Goal: Task Accomplishment & Management: Manage account settings

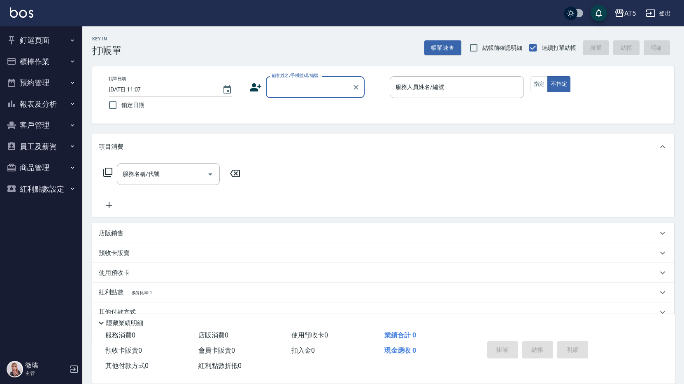
click at [23, 105] on button "報表及分析" at bounding box center [41, 103] width 76 height 21
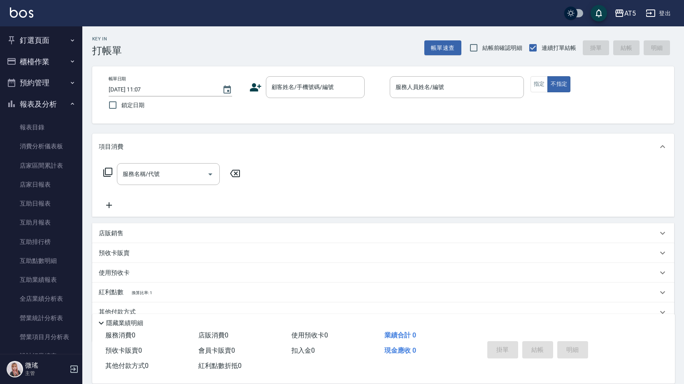
click at [28, 84] on button "預約管理" at bounding box center [41, 82] width 76 height 21
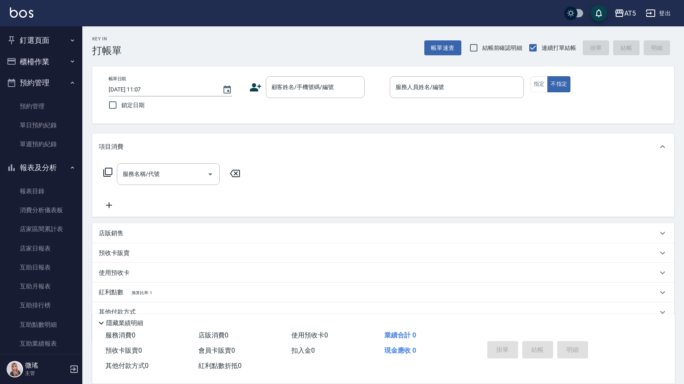
click at [34, 63] on button "櫃檯作業" at bounding box center [41, 61] width 76 height 21
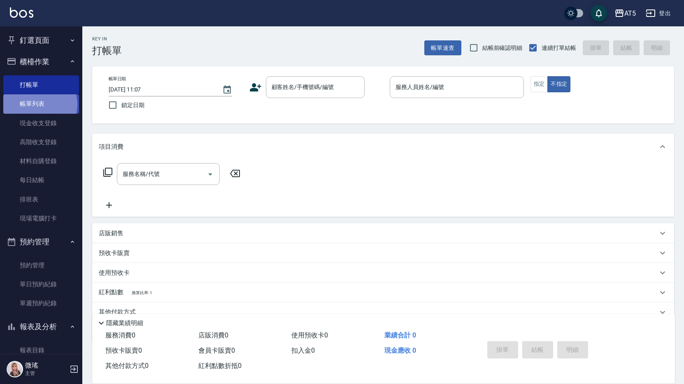
click at [40, 104] on link "帳單列表" at bounding box center [41, 103] width 76 height 19
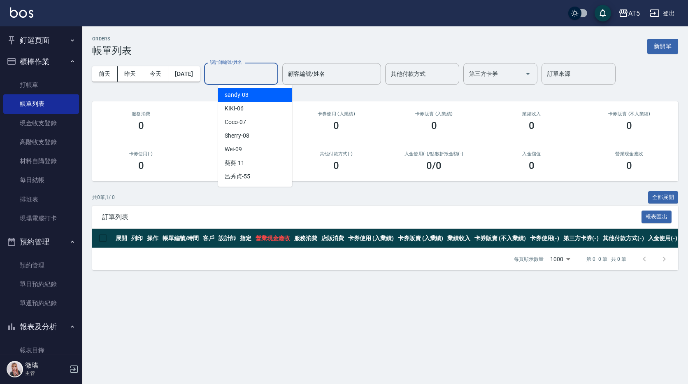
click at [237, 68] on div "設計師編號/姓名 設計師編號/姓名" at bounding box center [241, 74] width 74 height 22
click at [234, 124] on span "Coco -07" at bounding box center [235, 122] width 21 height 9
type input "Coco-07"
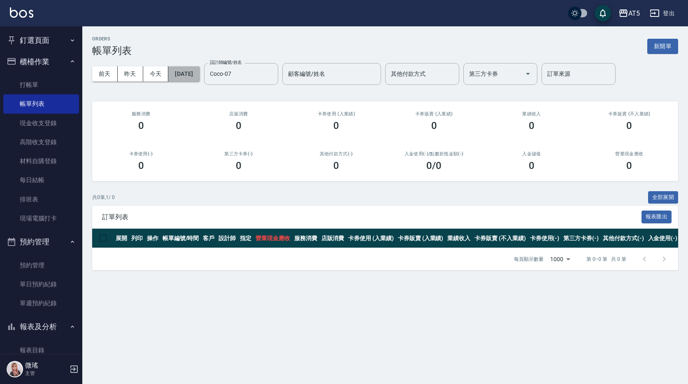
click at [200, 78] on button "[DATE]" at bounding box center [183, 73] width 31 height 15
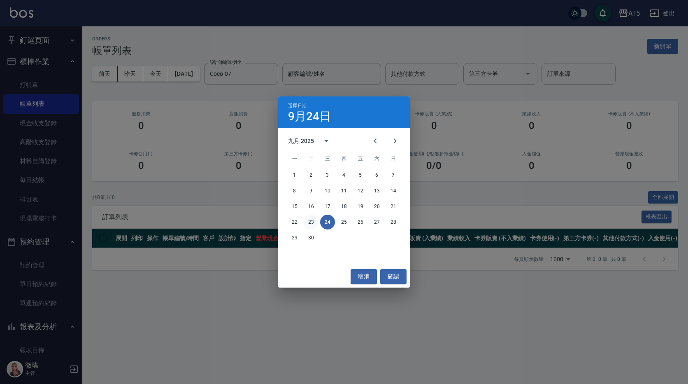
click at [314, 222] on button "23" at bounding box center [311, 221] width 15 height 15
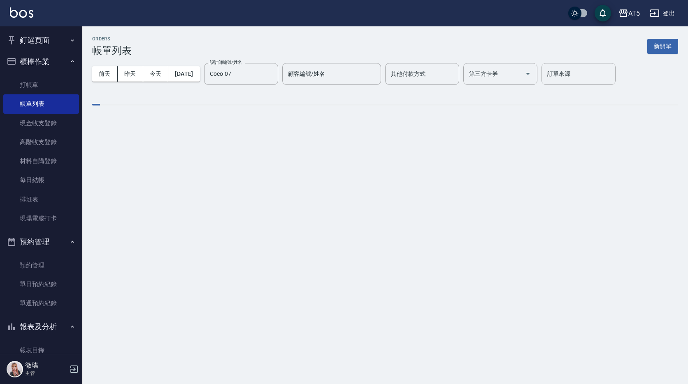
click at [314, 222] on div "ORDERS 帳單列表 新開單 前天 昨天 今天 2025/09/23 設計師編號/姓名 Coco-07 設計師編號/姓名 顧客編號/姓名 顧客編號/姓名 其…" at bounding box center [344, 192] width 688 height 384
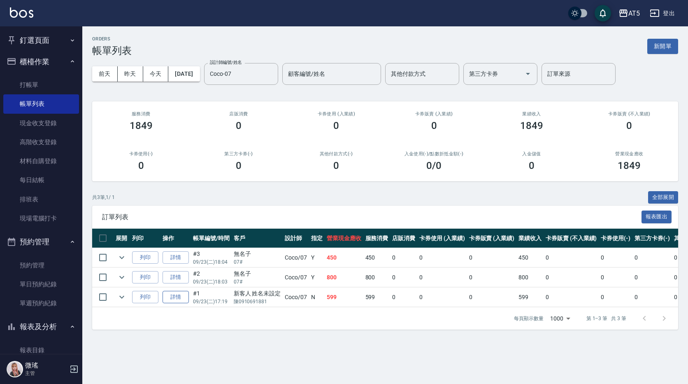
click at [168, 296] on link "詳情" at bounding box center [176, 297] width 26 height 13
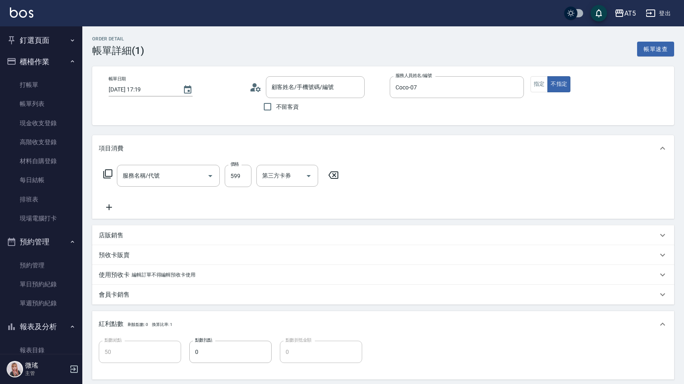
type input "2025/09/23 17:19"
type input "Coco-07"
type input "50"
type input "自備護髮(601)"
type input "新客人 姓名未設定/陳0910691881/null"
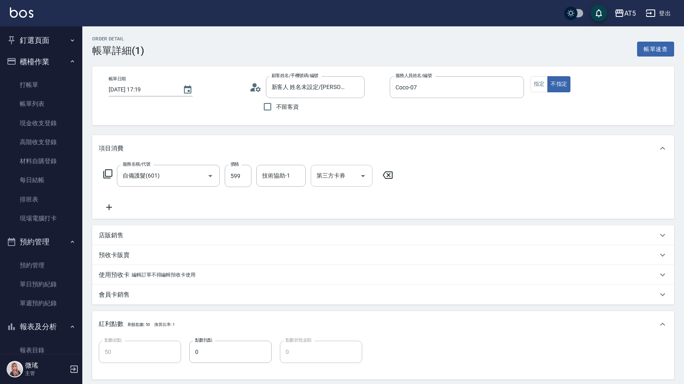
click at [362, 178] on icon "Open" at bounding box center [363, 176] width 10 height 10
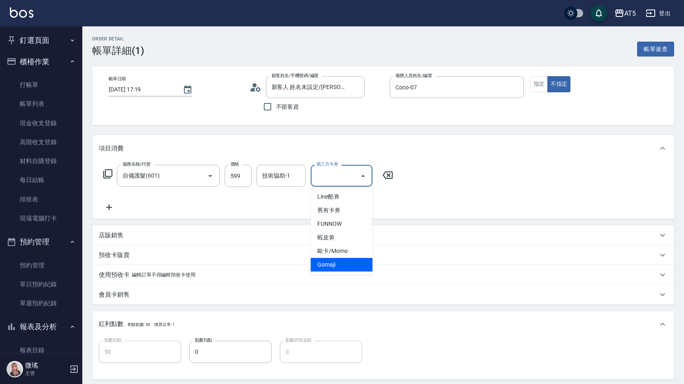
click at [336, 261] on span "Gomaji" at bounding box center [342, 265] width 62 height 14
type input "0"
type input "Gomaji"
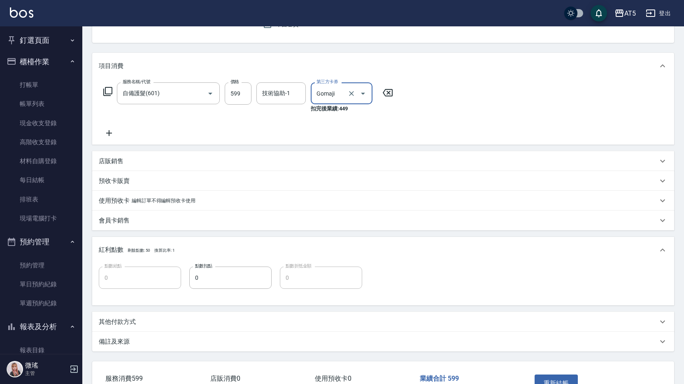
scroll to position [123, 0]
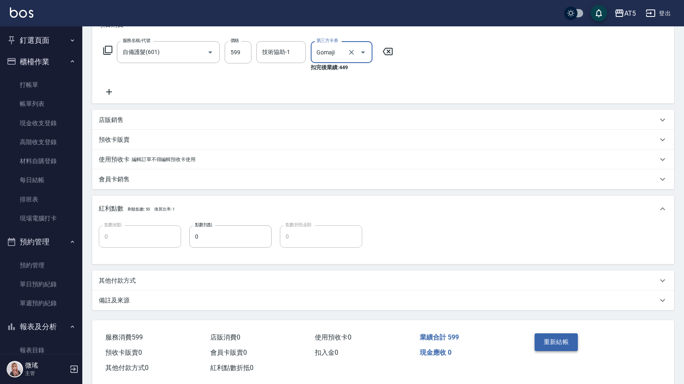
click at [558, 347] on button "重新結帳" at bounding box center [557, 341] width 44 height 17
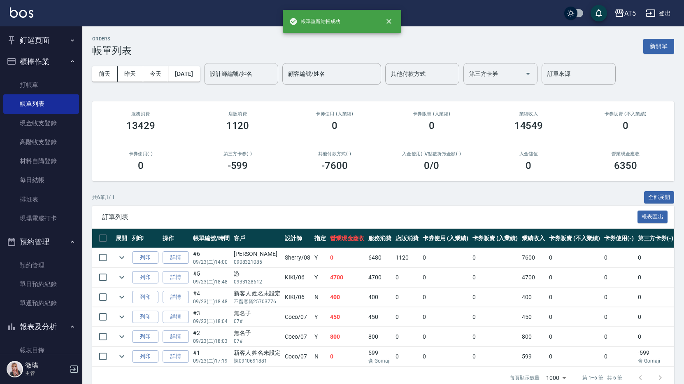
click at [247, 72] on input "設計師編號/姓名" at bounding box center [241, 74] width 67 height 14
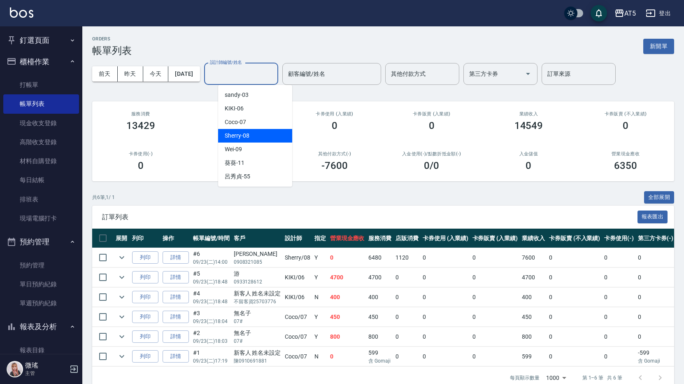
click at [238, 139] on span "Sherry -08" at bounding box center [237, 135] width 25 height 9
type input "Sherry-08"
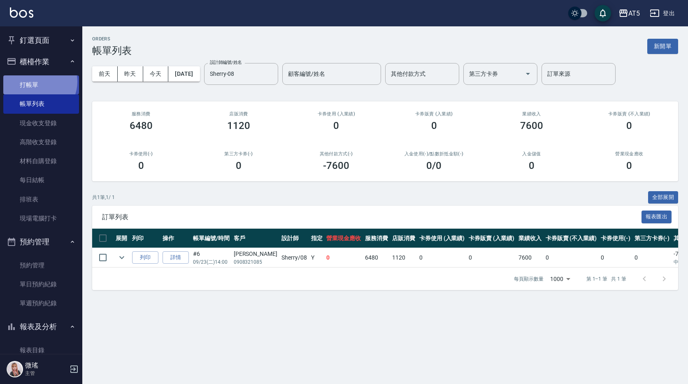
click at [37, 81] on link "打帳單" at bounding box center [41, 84] width 76 height 19
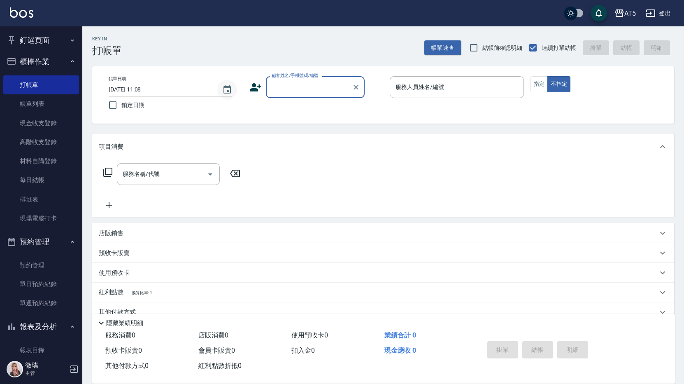
click at [226, 89] on icon "Choose date, selected date is 2025-09-24" at bounding box center [227, 90] width 10 height 10
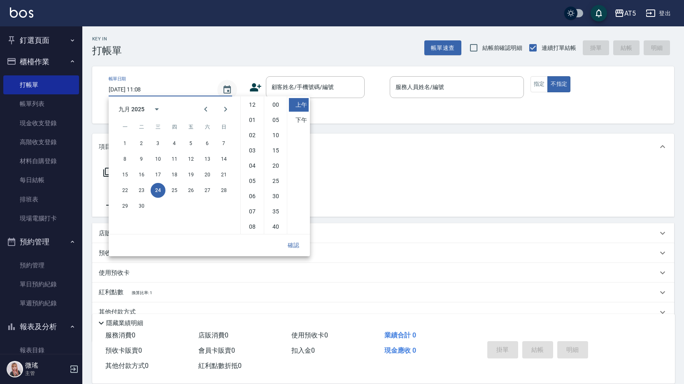
scroll to position [46, 0]
click at [144, 190] on button "23" at bounding box center [141, 190] width 15 height 15
type input "2025/09/23 11:08"
click at [296, 242] on button "確認" at bounding box center [293, 244] width 26 height 15
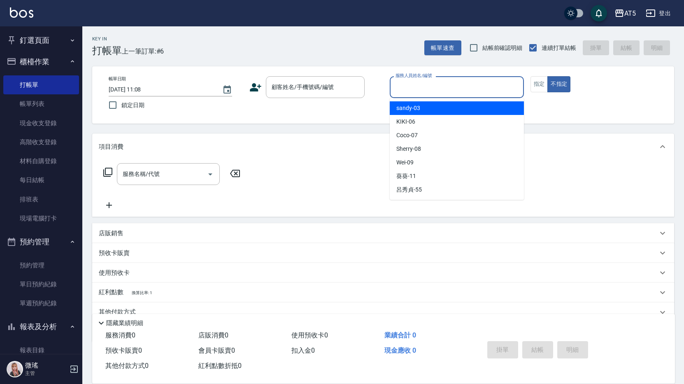
click at [429, 84] on div "服務人員姓名/編號 服務人員姓名/編號" at bounding box center [457, 87] width 134 height 22
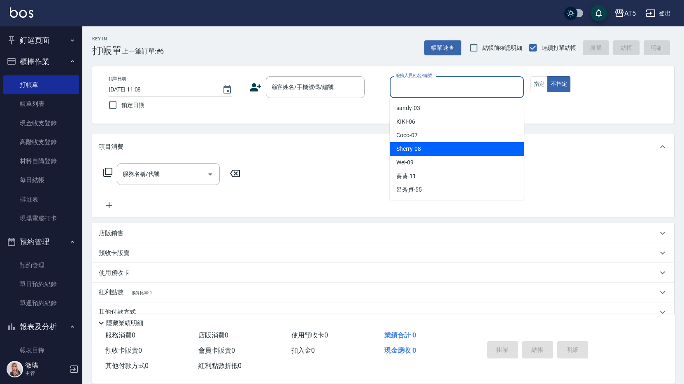
click at [427, 150] on div "Sherry -08" at bounding box center [457, 149] width 134 height 14
type input "Sherry-08"
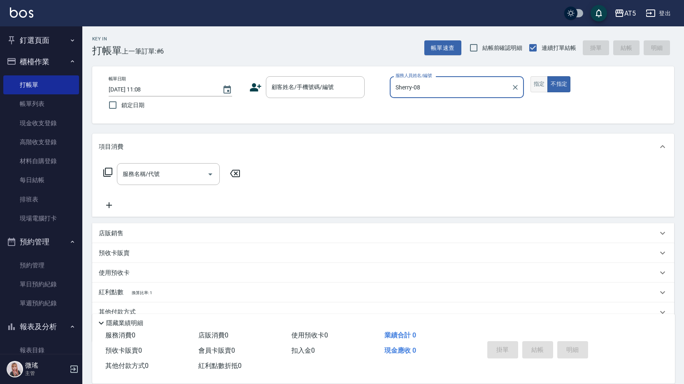
click at [533, 83] on button "指定" at bounding box center [540, 84] width 18 height 16
click at [312, 86] on div "顧客姓名/手機號碼/編號 顧客姓名/手機號碼/編號" at bounding box center [315, 87] width 99 height 22
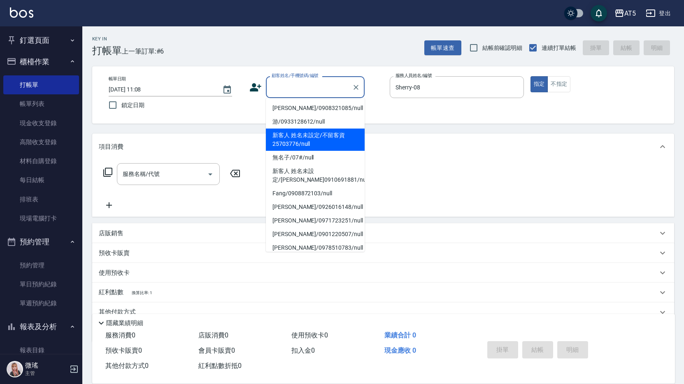
click at [301, 144] on li "新客人 姓名未設定/不留客資25703776/null" at bounding box center [315, 139] width 99 height 22
type input "新客人 姓名未設定/不留客資25703776/null"
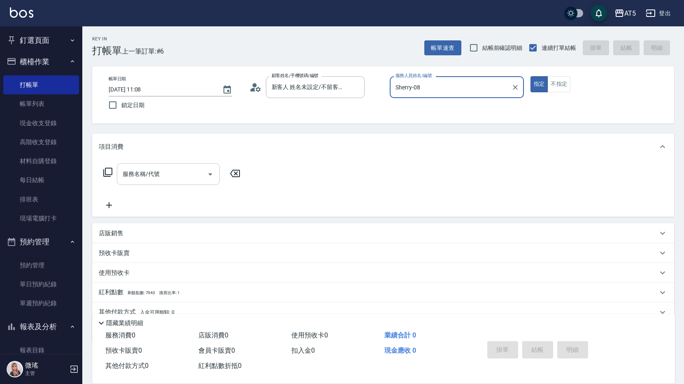
click at [144, 177] on div "服務名稱/代號 服務名稱/代號" at bounding box center [168, 174] width 103 height 22
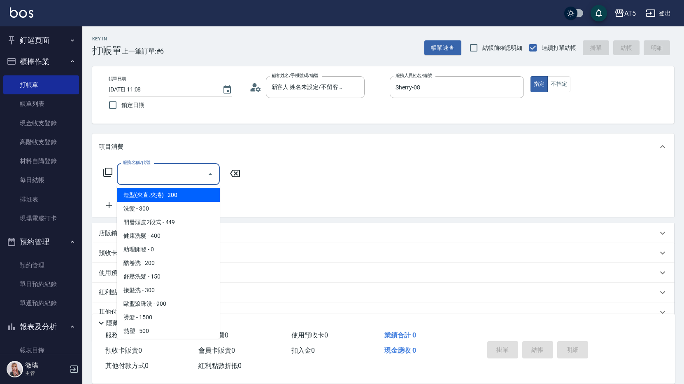
click at [109, 172] on icon at bounding box center [108, 172] width 10 height 10
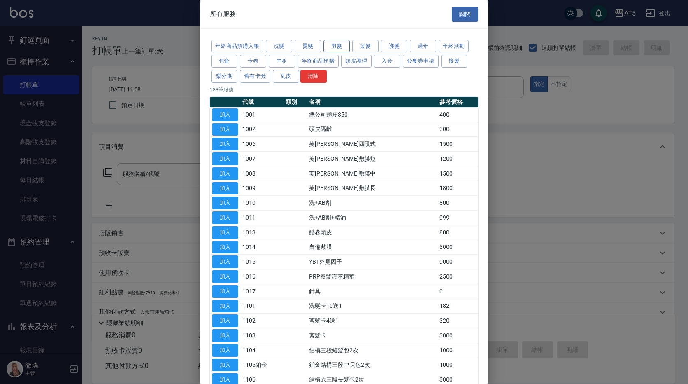
click at [336, 46] on button "剪髮" at bounding box center [337, 46] width 26 height 13
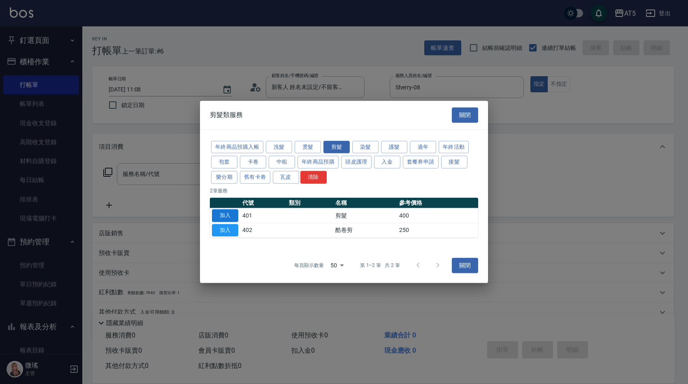
click at [230, 216] on button "加入" at bounding box center [225, 215] width 26 height 13
type input "剪髮(401)"
type input "40"
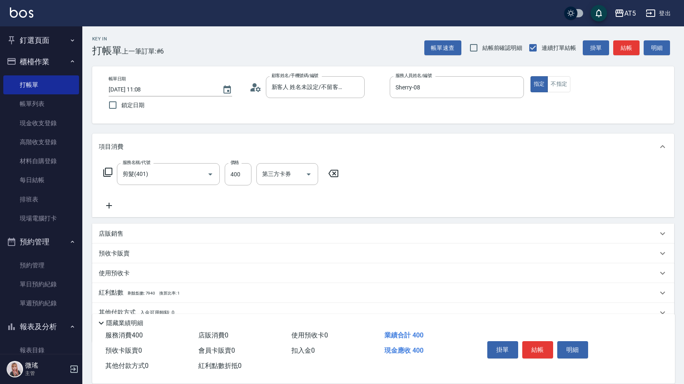
click at [252, 177] on div "服務名稱/代號 剪髮(401) 服務名稱/代號 價格 400 價格 第三方卡券 第三方卡券" at bounding box center [221, 174] width 245 height 22
click at [249, 176] on input "400" at bounding box center [238, 174] width 27 height 22
type input "0"
type input "60"
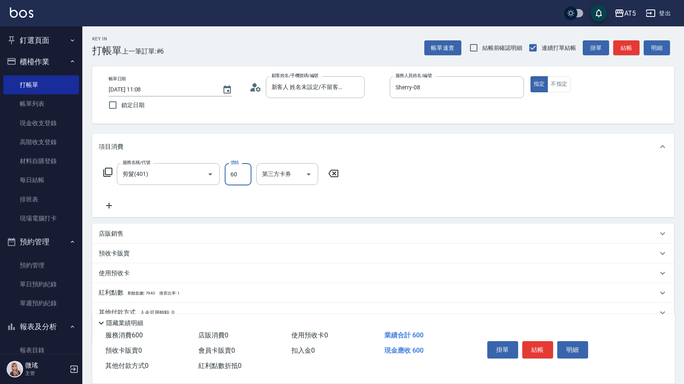
type input "60"
type input "600"
click at [537, 345] on button "結帳" at bounding box center [537, 349] width 31 height 17
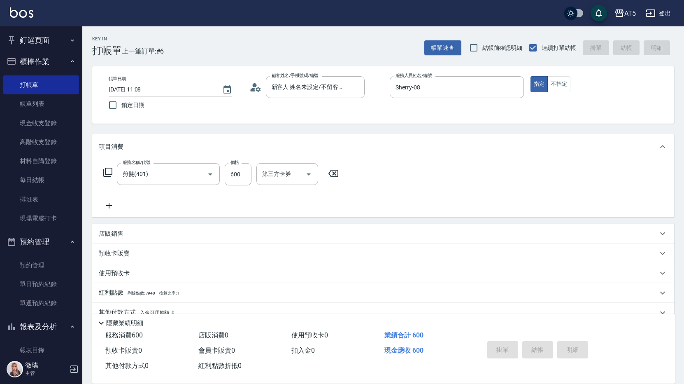
type input "2025/09/24 11:09"
type input "0"
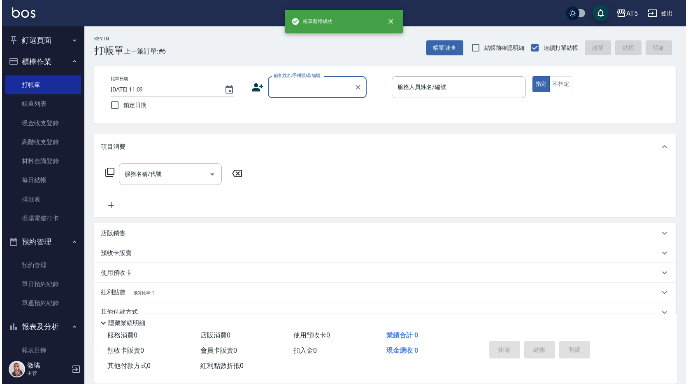
scroll to position [0, 0]
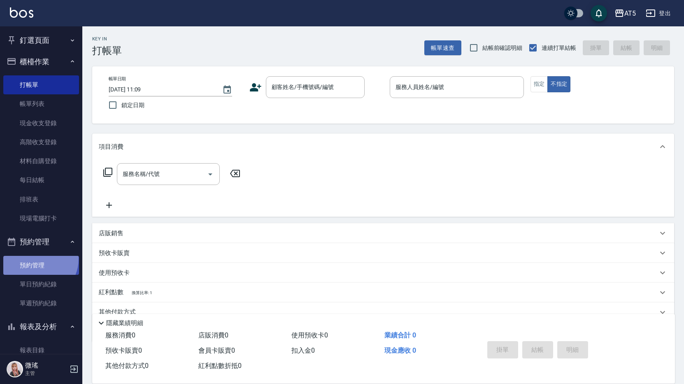
click at [38, 258] on link "預約管理" at bounding box center [41, 265] width 76 height 19
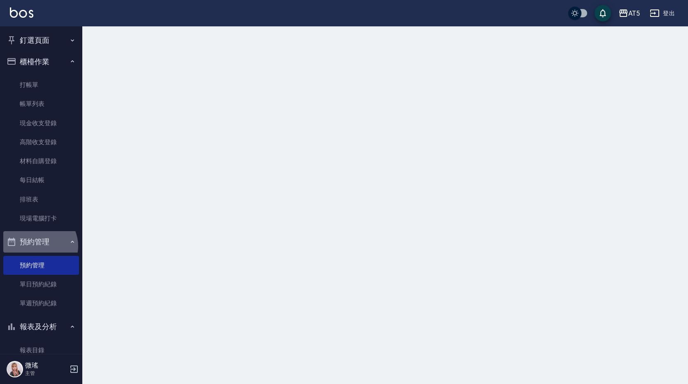
click at [38, 246] on button "預約管理" at bounding box center [41, 241] width 76 height 21
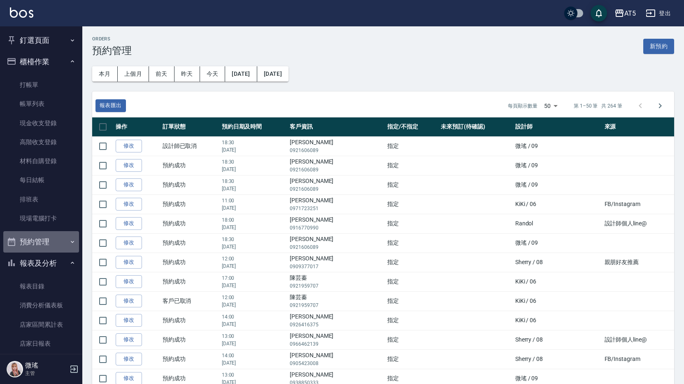
click at [42, 247] on button "預約管理" at bounding box center [41, 241] width 76 height 21
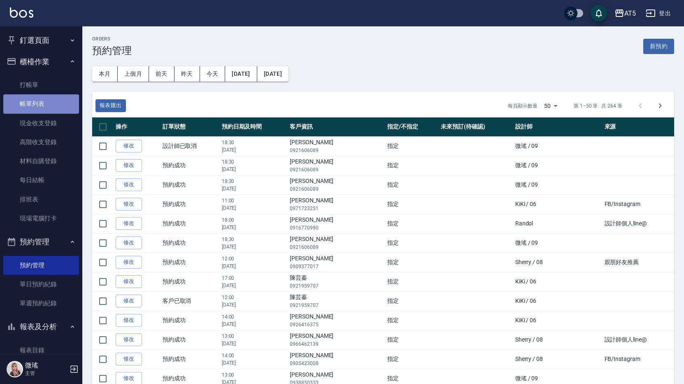
click at [42, 98] on link "帳單列表" at bounding box center [41, 103] width 76 height 19
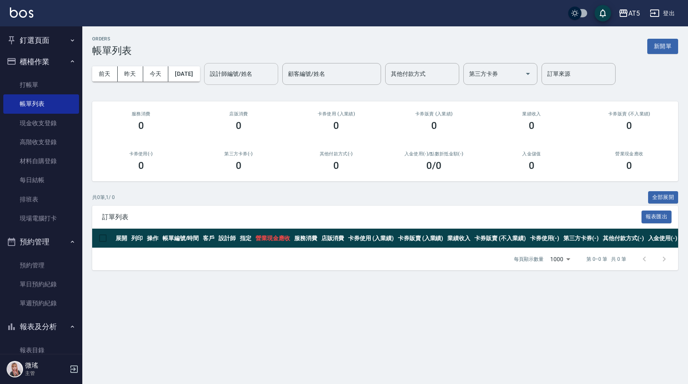
click at [237, 72] on input "設計師編號/姓名" at bounding box center [241, 74] width 67 height 14
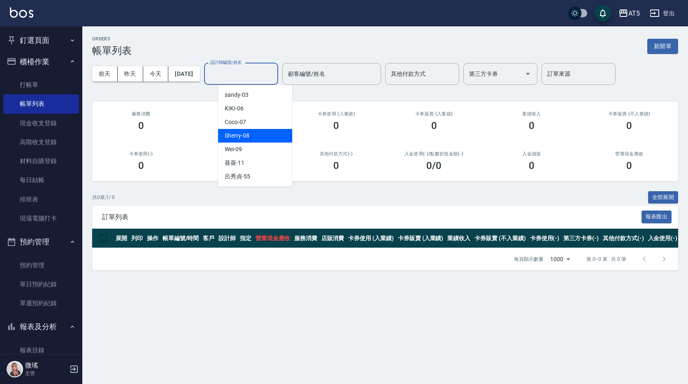
click at [233, 136] on span "Sherry -08" at bounding box center [237, 135] width 25 height 9
type input "Sherry-08"
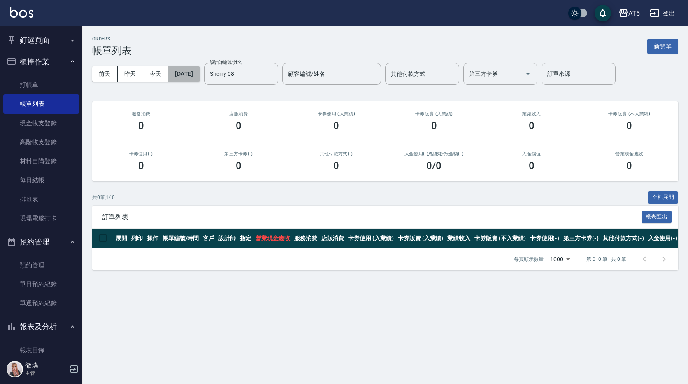
click at [200, 70] on button "[DATE]" at bounding box center [183, 73] width 31 height 15
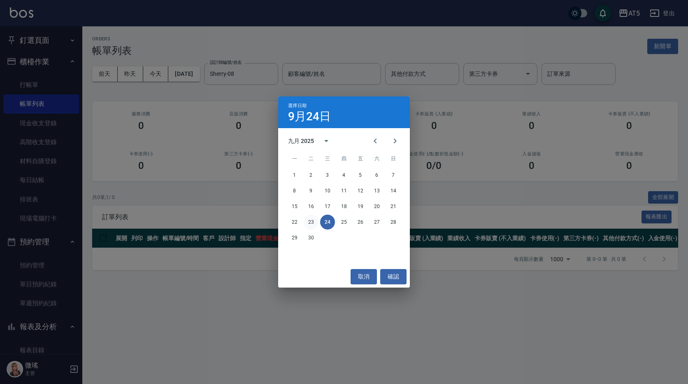
click at [311, 215] on button "23" at bounding box center [311, 221] width 15 height 15
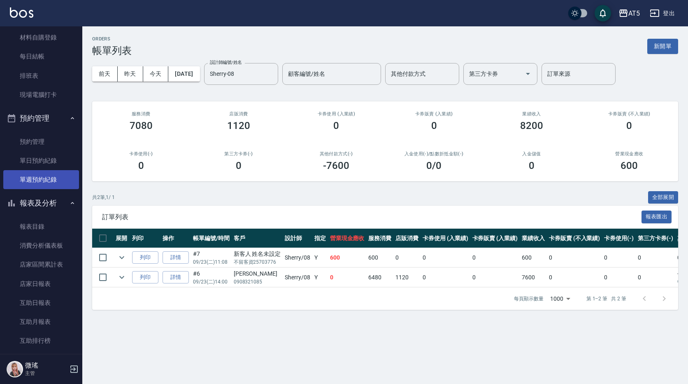
scroll to position [165, 0]
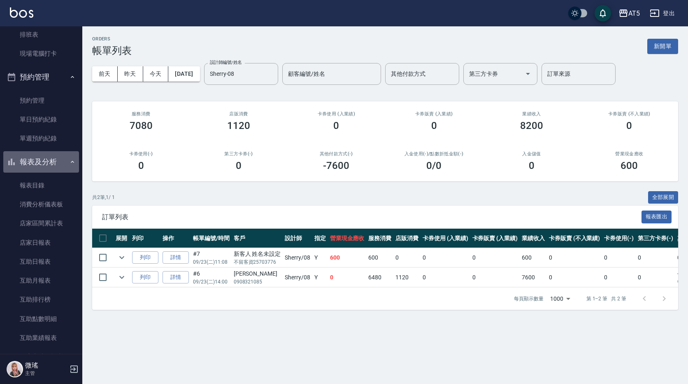
click at [43, 165] on button "報表及分析" at bounding box center [41, 161] width 76 height 21
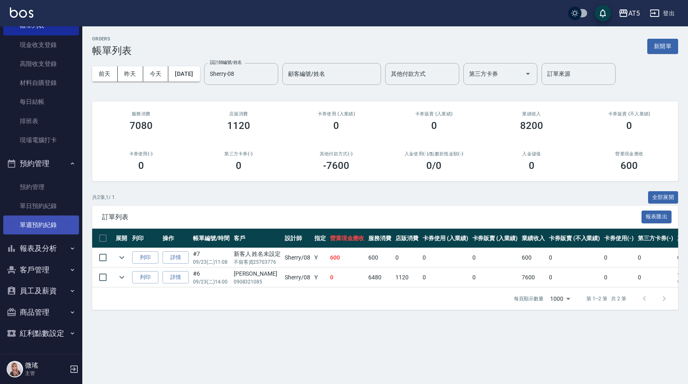
scroll to position [78, 0]
click at [35, 249] on button "報表及分析" at bounding box center [41, 247] width 76 height 21
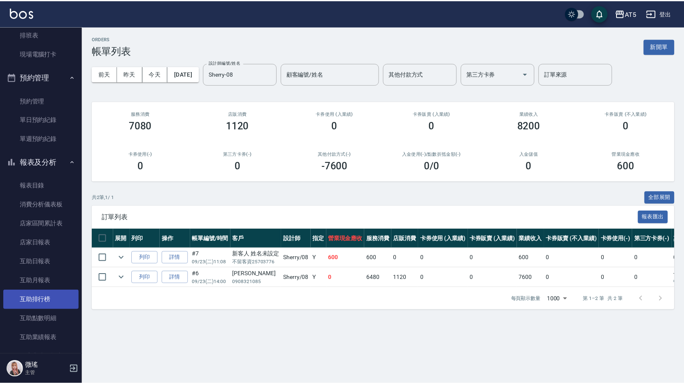
scroll to position [247, 0]
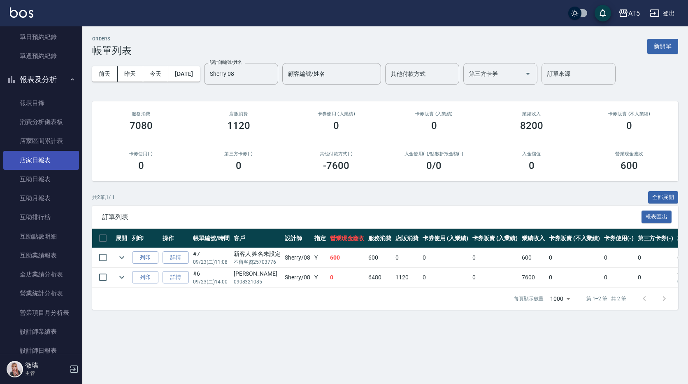
click at [41, 157] on link "店家日報表" at bounding box center [41, 160] width 76 height 19
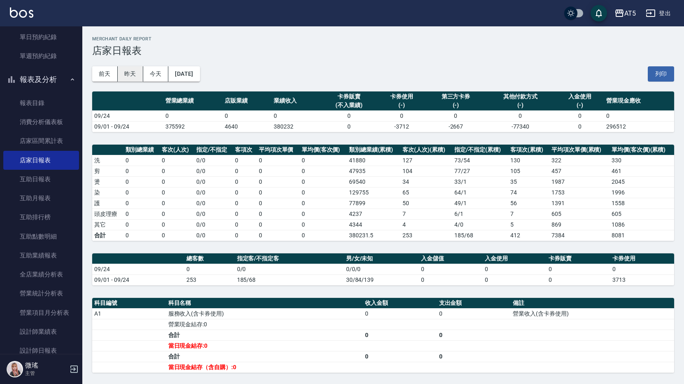
click at [139, 75] on button "昨天" at bounding box center [131, 73] width 26 height 15
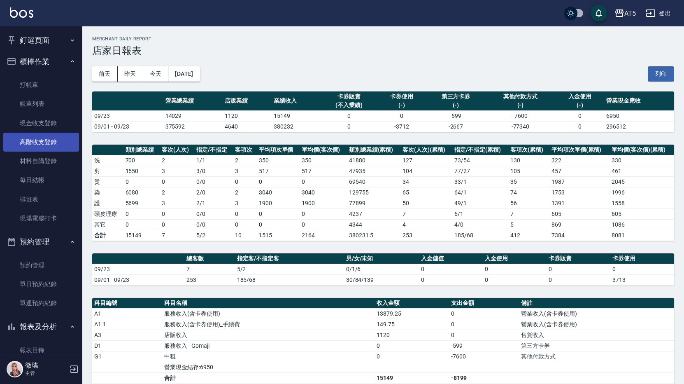
click at [22, 143] on link "高階收支登錄" at bounding box center [41, 142] width 76 height 19
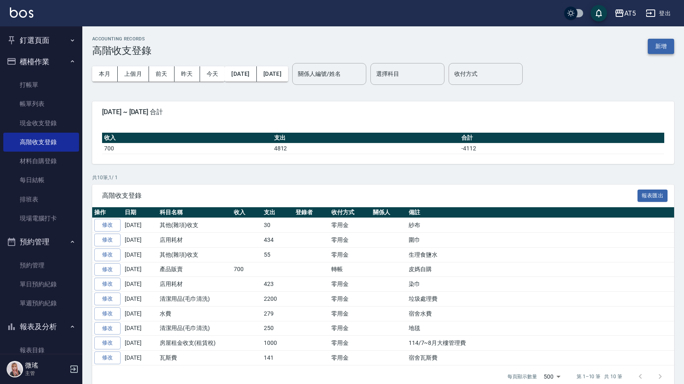
click at [662, 43] on button "新增" at bounding box center [661, 46] width 26 height 15
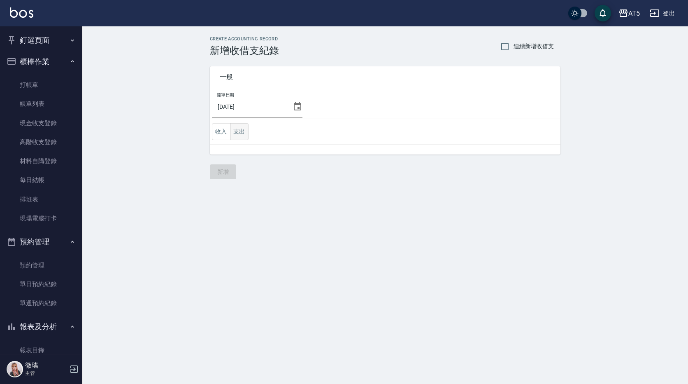
click at [240, 129] on button "支出" at bounding box center [239, 131] width 19 height 17
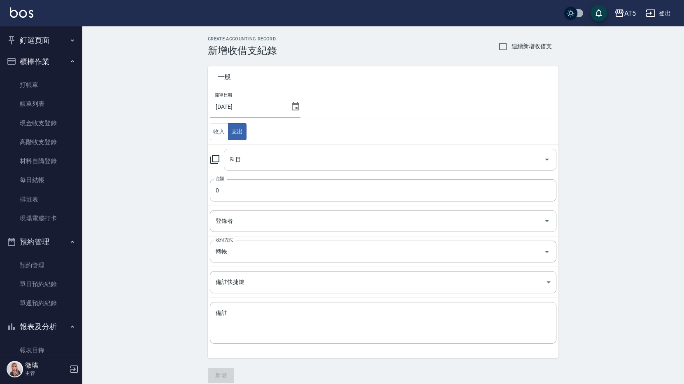
click at [289, 160] on input "科目" at bounding box center [384, 159] width 313 height 14
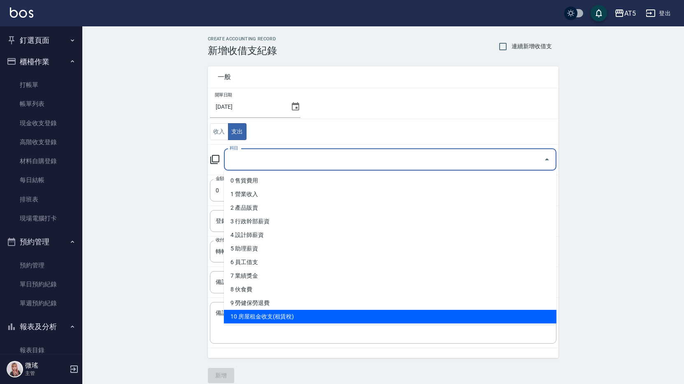
drag, startPoint x: 287, startPoint y: 317, endPoint x: 236, endPoint y: 203, distance: 124.5
click at [284, 314] on li "10 房屋租金收支(租賃稅)" at bounding box center [390, 317] width 333 height 14
type input "10 房屋租金收支(租賃稅)"
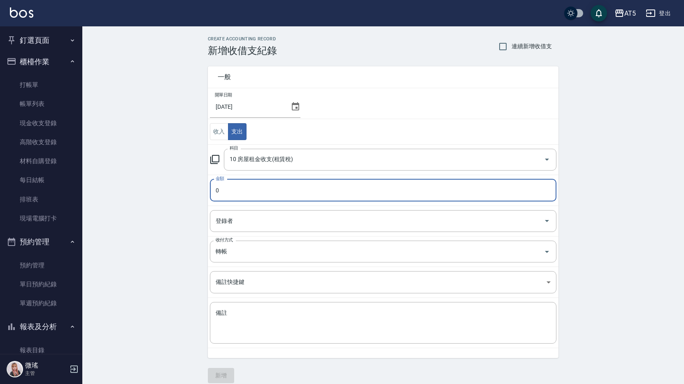
click at [233, 184] on input "0" at bounding box center [383, 190] width 347 height 22
type input "05000"
click at [228, 326] on textarea "備註" at bounding box center [383, 323] width 335 height 28
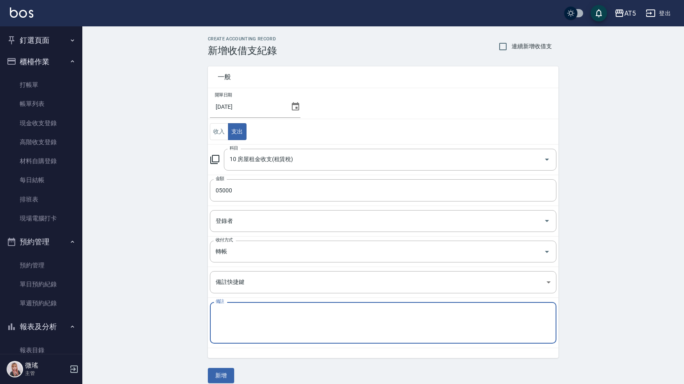
type textarea "c"
type textarea "ㄓ"
type textarea "宿舍房租"
click at [221, 374] on button "新增" at bounding box center [221, 375] width 26 height 15
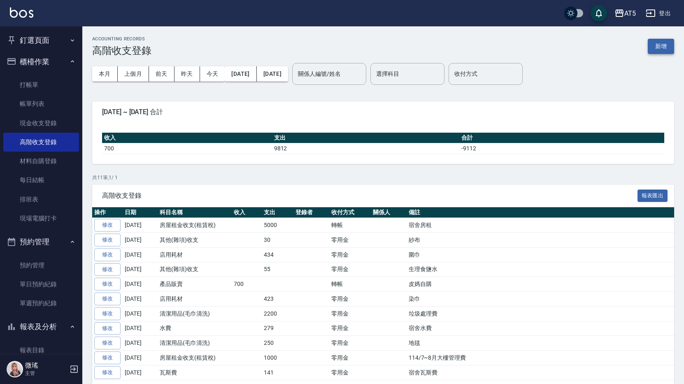
click at [666, 48] on button "新增" at bounding box center [661, 46] width 26 height 15
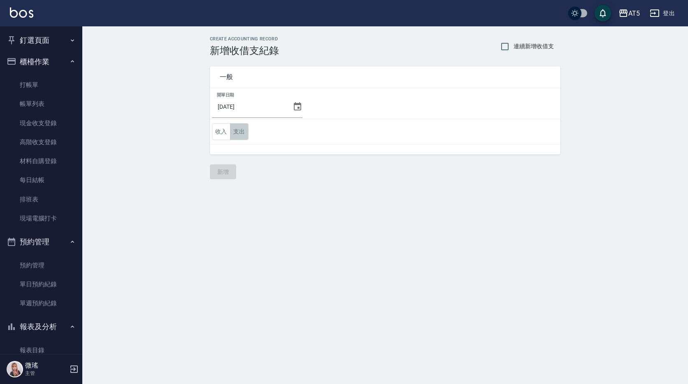
click at [244, 135] on button "支出" at bounding box center [239, 131] width 19 height 17
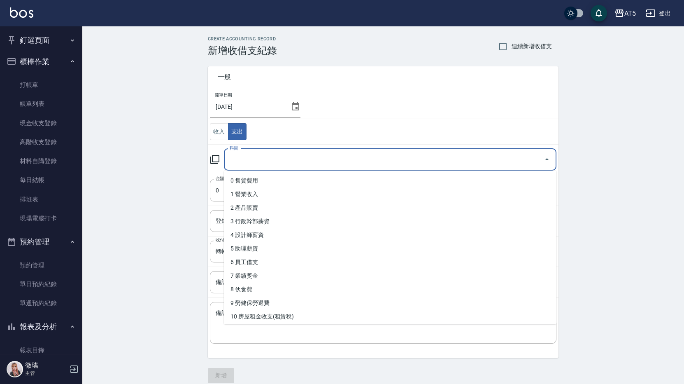
click at [256, 165] on input "科目" at bounding box center [384, 159] width 313 height 14
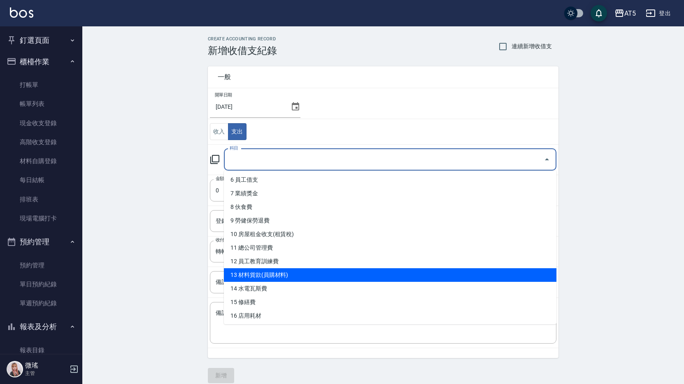
scroll to position [165, 0]
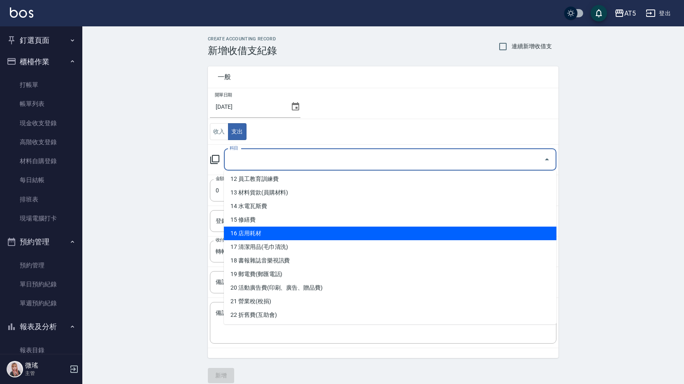
click at [289, 240] on li "16 店用耗材" at bounding box center [390, 233] width 333 height 14
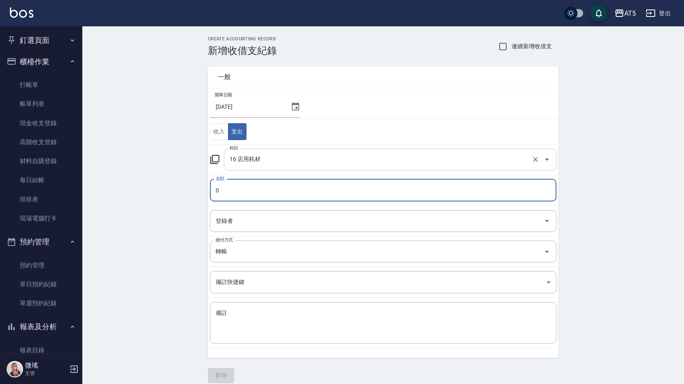
click at [288, 159] on input "16 店用耗材" at bounding box center [379, 159] width 302 height 14
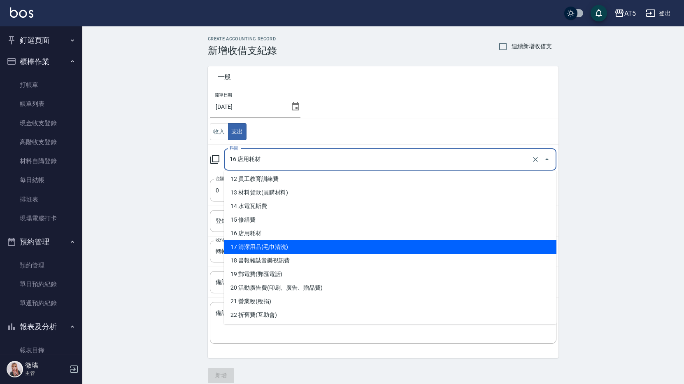
click at [282, 250] on li "17 清潔用品(毛巾清洗)" at bounding box center [390, 247] width 333 height 14
type input "17 清潔用品(毛巾清洗)"
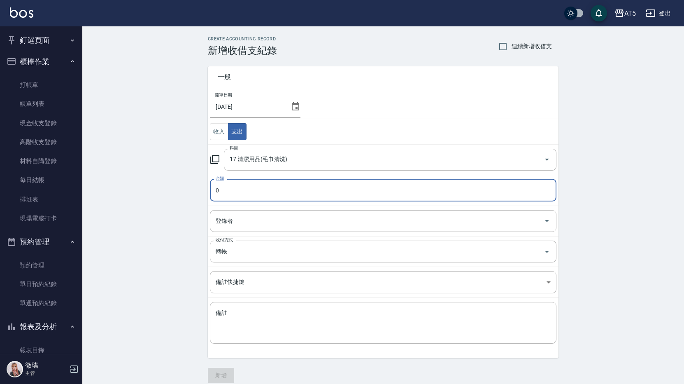
click at [254, 194] on input "0" at bounding box center [383, 190] width 347 height 22
type input "04500"
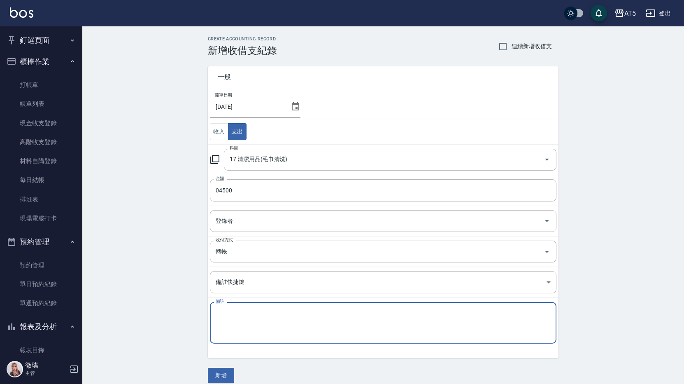
click at [235, 312] on textarea "備註" at bounding box center [383, 323] width 335 height 28
type textarea "v"
type textarea "洗毛巾"
click at [226, 373] on button "新增" at bounding box center [221, 375] width 26 height 15
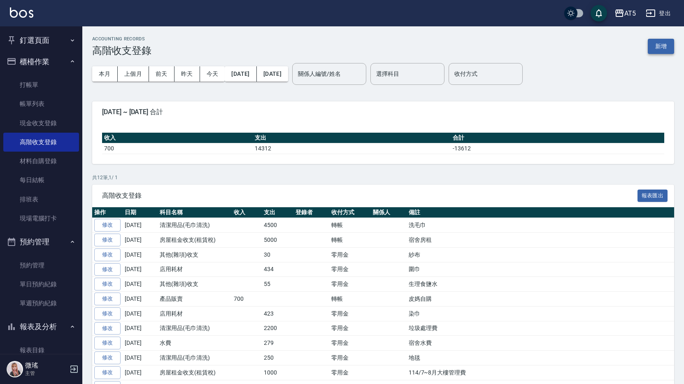
click at [666, 50] on button "新增" at bounding box center [661, 46] width 26 height 15
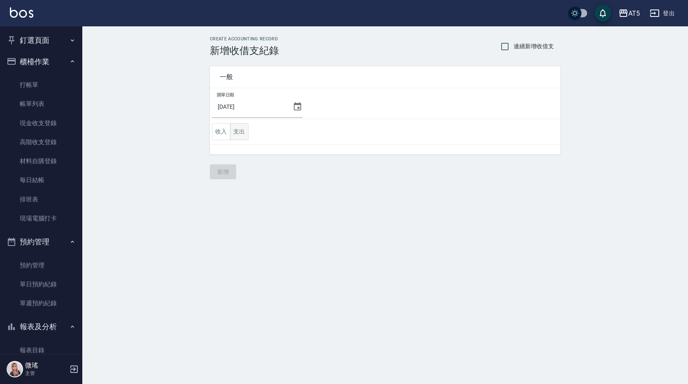
click at [240, 126] on button "支出" at bounding box center [239, 131] width 19 height 17
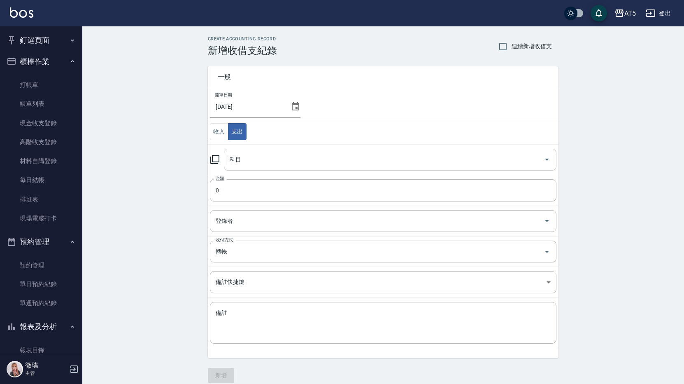
click at [283, 161] on input "科目" at bounding box center [384, 159] width 313 height 14
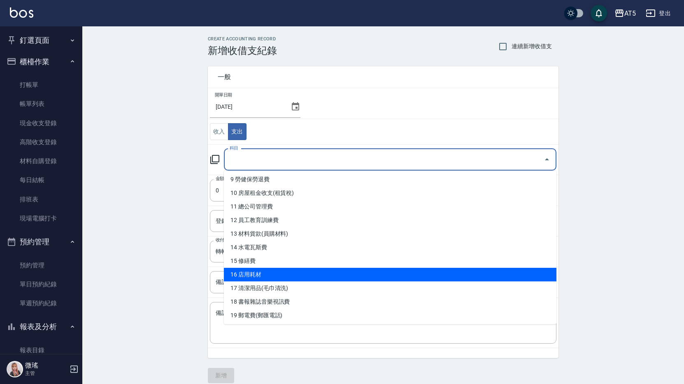
scroll to position [165, 0]
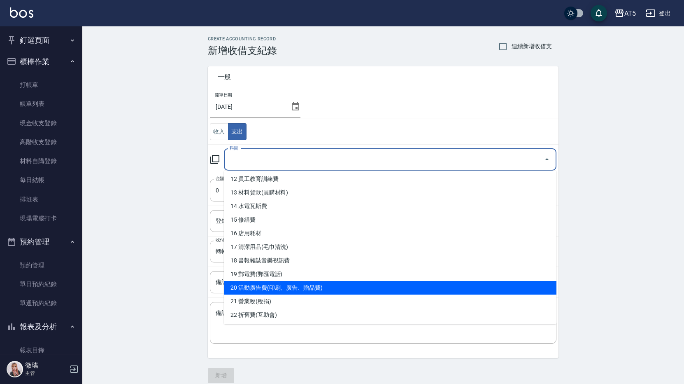
click at [282, 285] on li "20 活動廣告費(印刷、廣告、贈品費)" at bounding box center [390, 288] width 333 height 14
type input "20 活動廣告費(印刷、廣告、贈品費)"
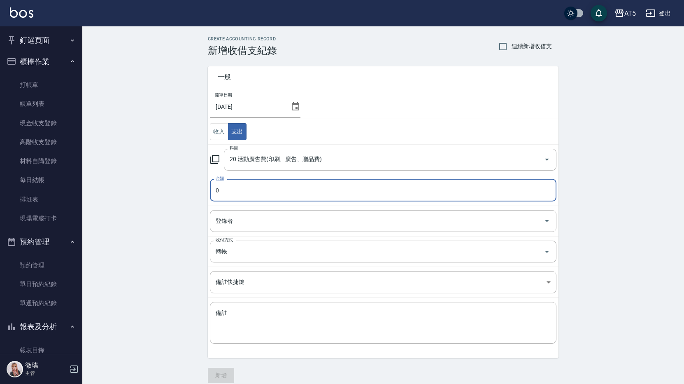
click at [239, 191] on input "0" at bounding box center [383, 190] width 347 height 22
type input "4000"
click at [218, 314] on textarea "備註" at bounding box center [383, 323] width 335 height 28
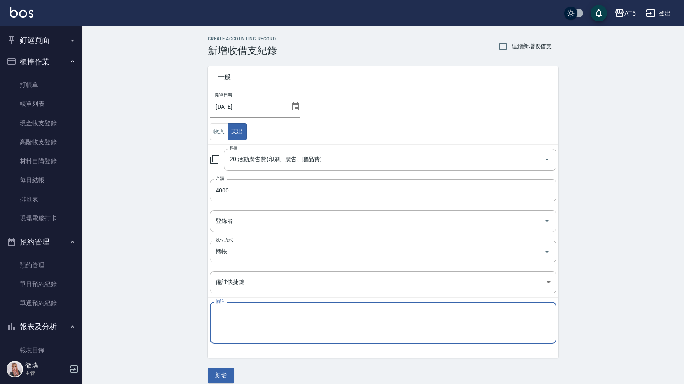
type textarea "1"
type textarea "布"
type textarea "部落客2位"
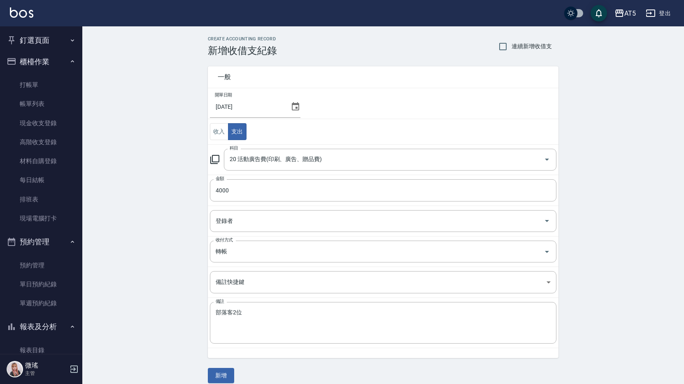
click at [86, 172] on div "CREATE ACCOUNTING RECORD 新增收借支紀錄 連續新增收借支 一般 開單日期 2025/09/24 收入 支出 科目 20 活動廣告費(印…" at bounding box center [383, 209] width 602 height 366
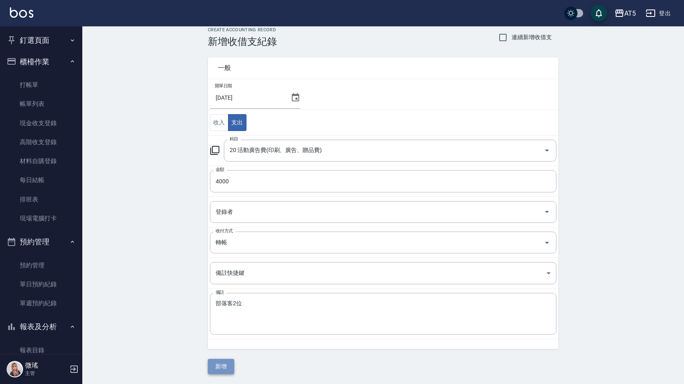
click at [225, 365] on button "新增" at bounding box center [221, 366] width 26 height 15
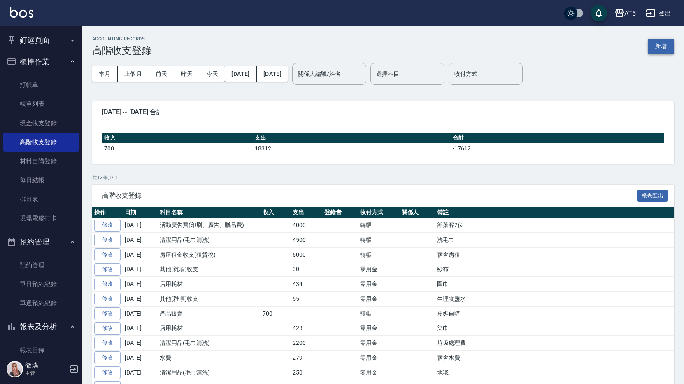
click at [660, 50] on button "新增" at bounding box center [661, 46] width 26 height 15
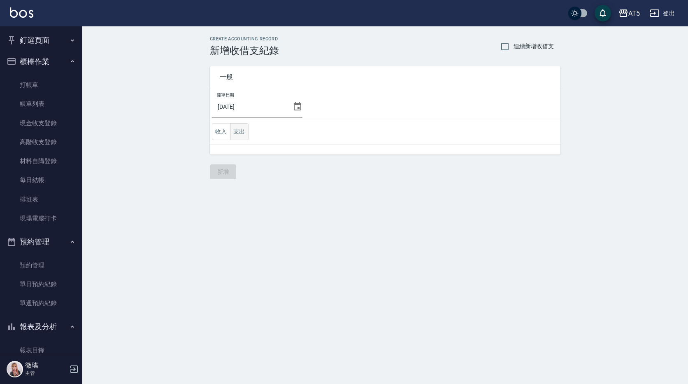
click at [232, 131] on button "支出" at bounding box center [239, 131] width 19 height 17
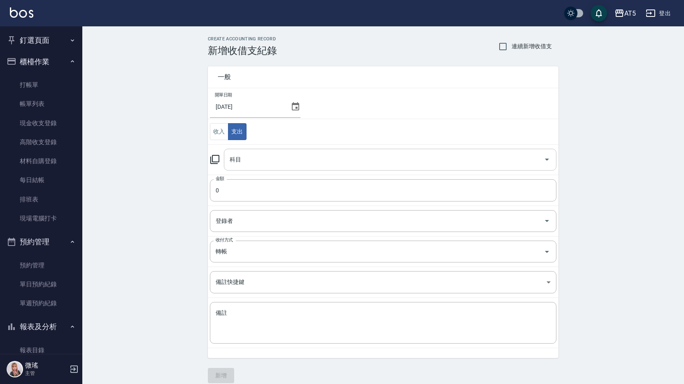
click at [269, 151] on div "科目" at bounding box center [390, 160] width 333 height 22
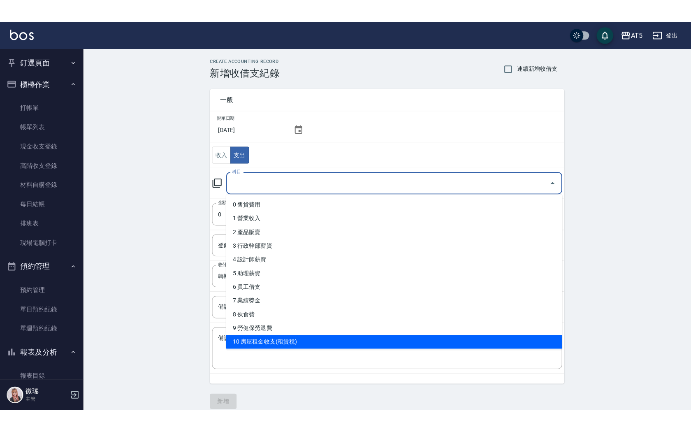
scroll to position [41, 0]
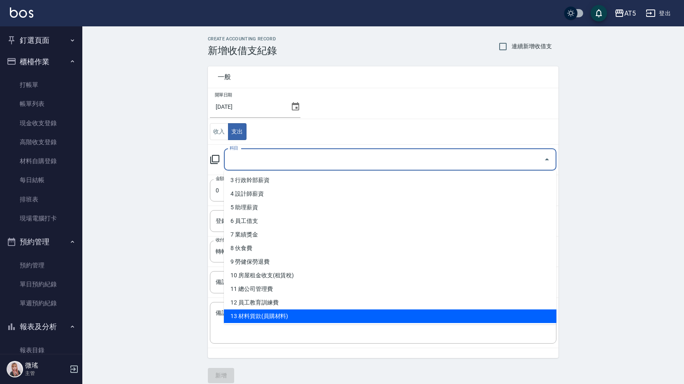
click at [285, 311] on li "13 材料貨款(員購材料)" at bounding box center [390, 316] width 333 height 14
type input "13 材料貨款(員購材料)"
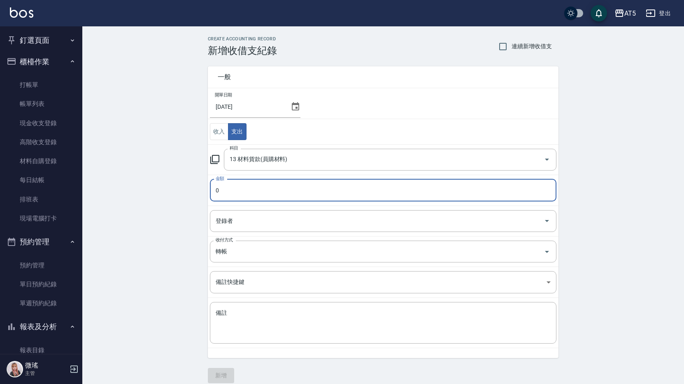
click at [239, 187] on input "0" at bounding box center [383, 190] width 347 height 22
type input "02983"
click at [228, 327] on textarea "備註" at bounding box center [383, 323] width 335 height 28
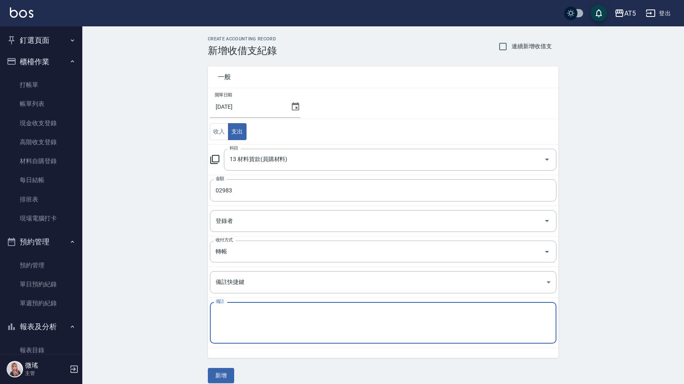
type textarea "c"
type textarea "w"
type textarea "ㄒ"
type textarea "娉"
type textarea "評"
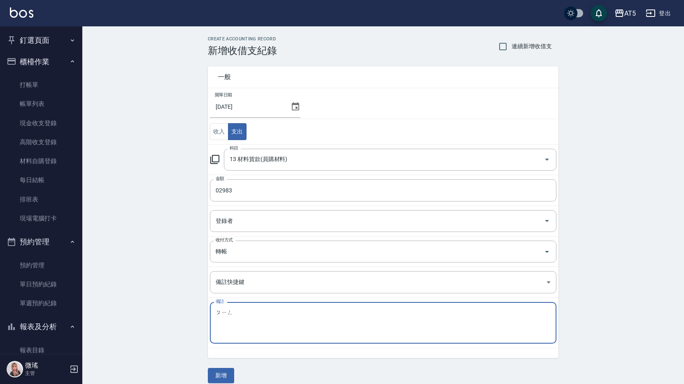
type textarea "娉"
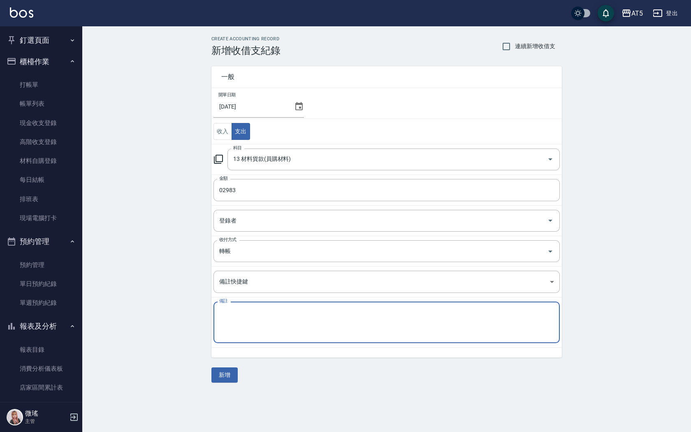
click at [309, 333] on textarea "備註" at bounding box center [386, 323] width 335 height 28
type textarea "ㄎ"
type textarea "娉"
type textarea "絣"
type textarea "拚"
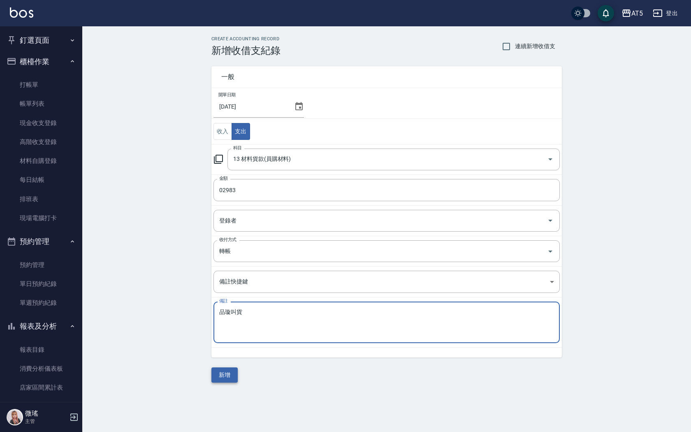
type textarea "品璇叫貨"
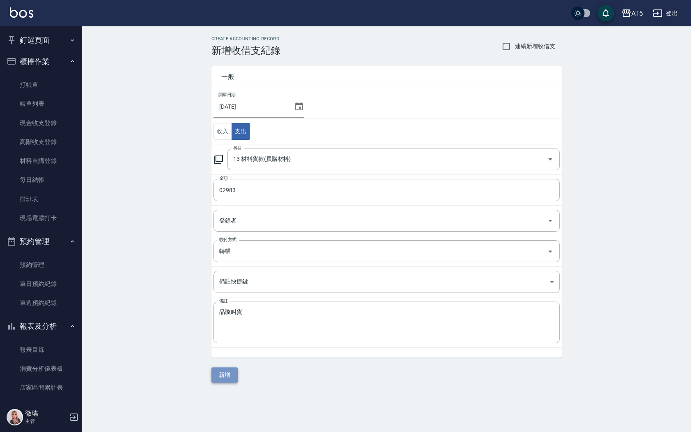
click at [230, 377] on button "新增" at bounding box center [225, 375] width 26 height 15
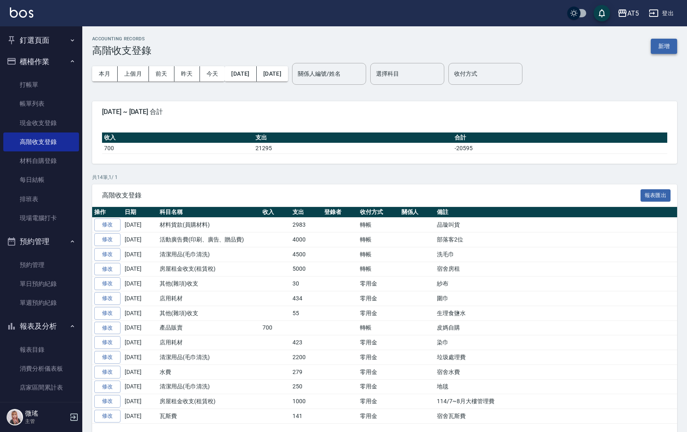
click at [668, 48] on button "新增" at bounding box center [664, 46] width 26 height 15
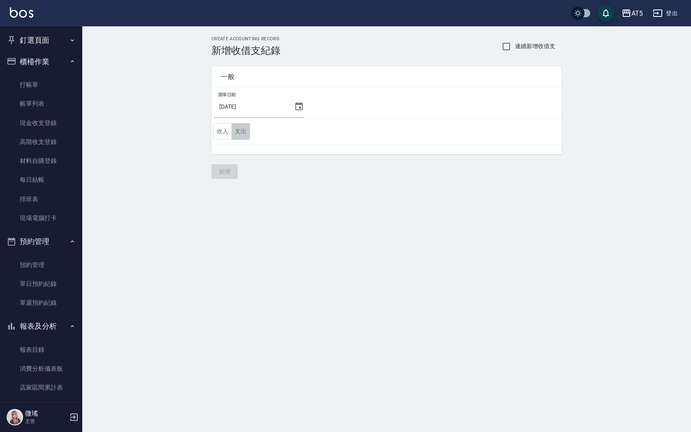
click at [248, 135] on button "支出" at bounding box center [241, 131] width 19 height 17
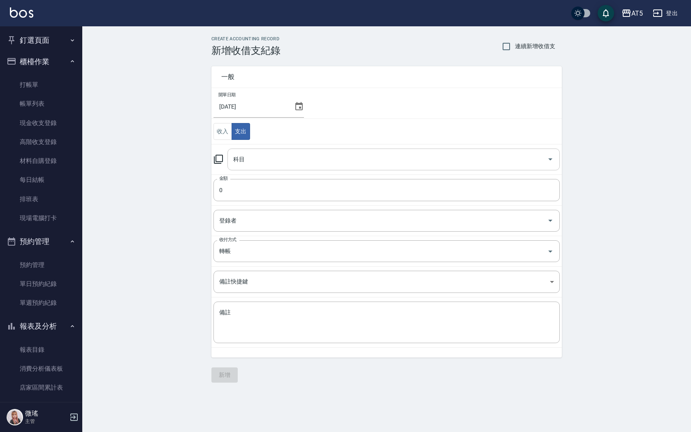
click at [287, 162] on input "科目" at bounding box center [387, 159] width 313 height 14
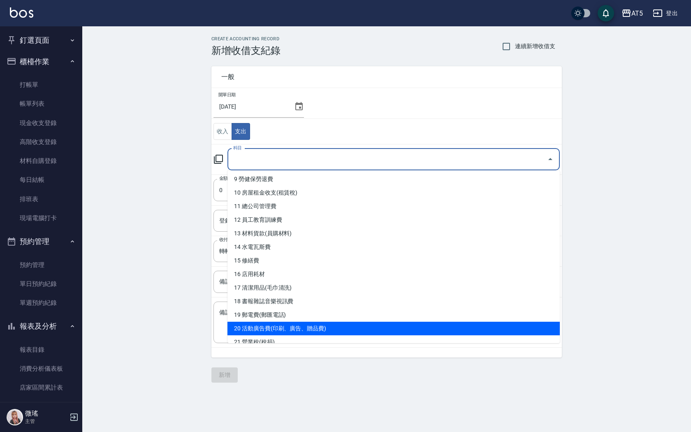
scroll to position [165, 0]
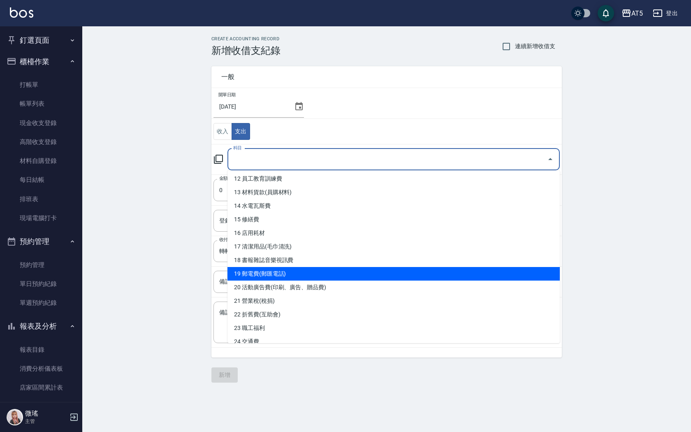
click at [278, 275] on li "19 郵電費(郵匯電話)" at bounding box center [394, 274] width 333 height 14
type input "19 郵電費(郵匯電話)"
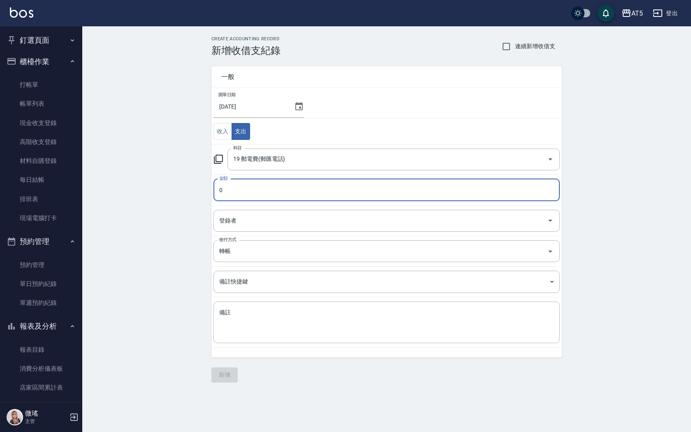
click at [241, 192] on input "0" at bounding box center [387, 190] width 347 height 22
type input "01547"
click at [254, 326] on textarea "備註" at bounding box center [386, 323] width 335 height 28
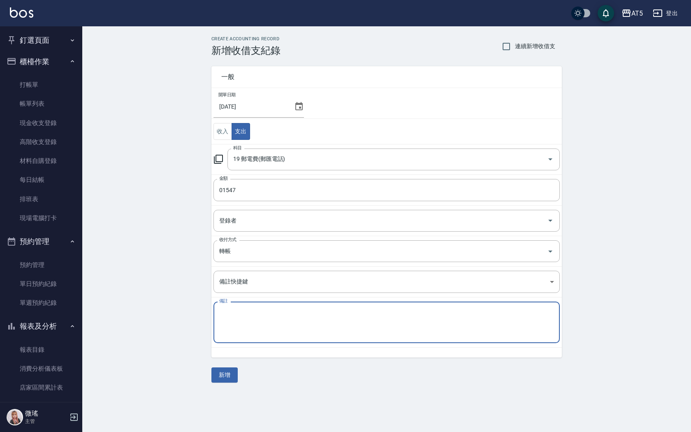
type textarea "2"
type textarea "ㄉ"
type textarea "t"
type textarea "電話費173*網路1374"
click at [235, 378] on button "新增" at bounding box center [225, 375] width 26 height 15
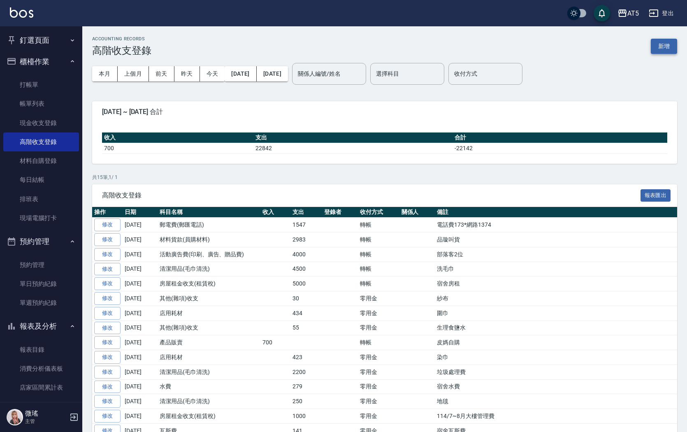
click at [666, 49] on button "新增" at bounding box center [664, 46] width 26 height 15
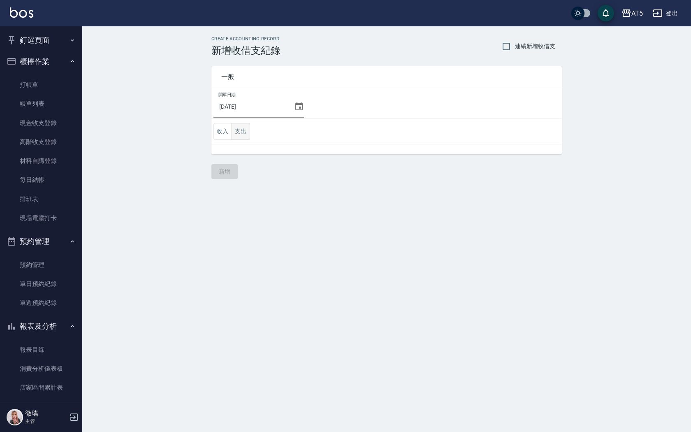
click at [242, 133] on button "支出" at bounding box center [241, 131] width 19 height 17
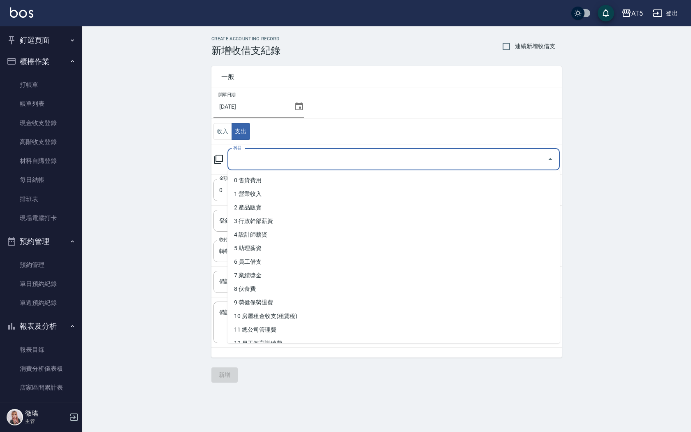
click at [261, 161] on input "科目" at bounding box center [387, 159] width 313 height 14
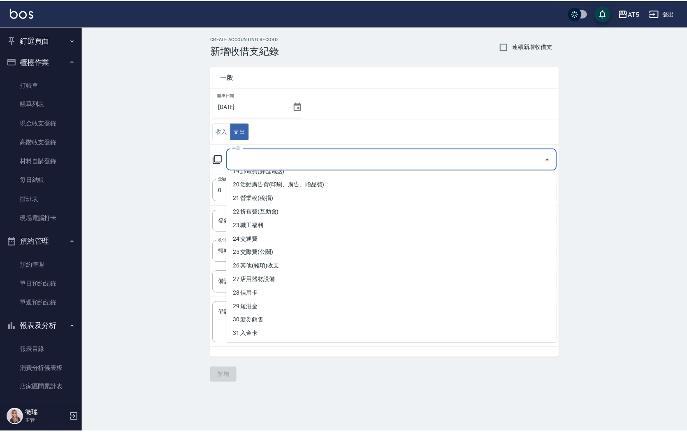
scroll to position [185, 0]
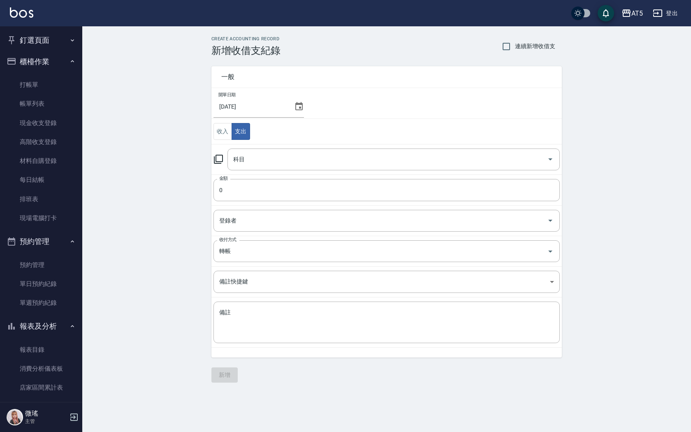
click at [149, 115] on div "CREATE ACCOUNTING RECORD 新增收借支紀錄 連續新增收借支 一般 開單日期 2025/09/24 收入 支出 科目 科目 金額 0 金額…" at bounding box center [386, 209] width 609 height 366
click at [58, 145] on link "高階收支登錄" at bounding box center [41, 142] width 76 height 19
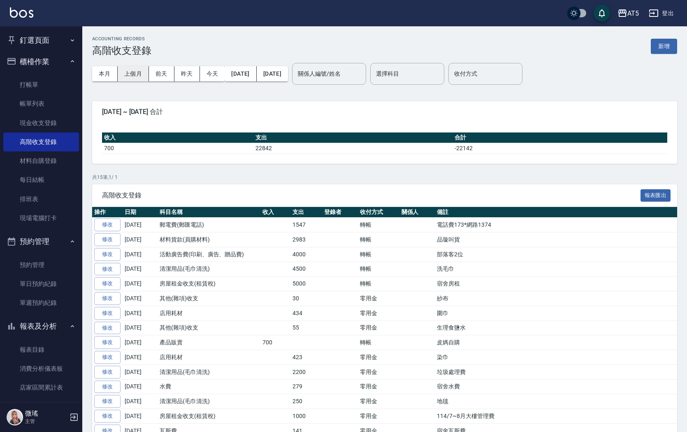
click at [133, 76] on button "上個月" at bounding box center [133, 73] width 31 height 15
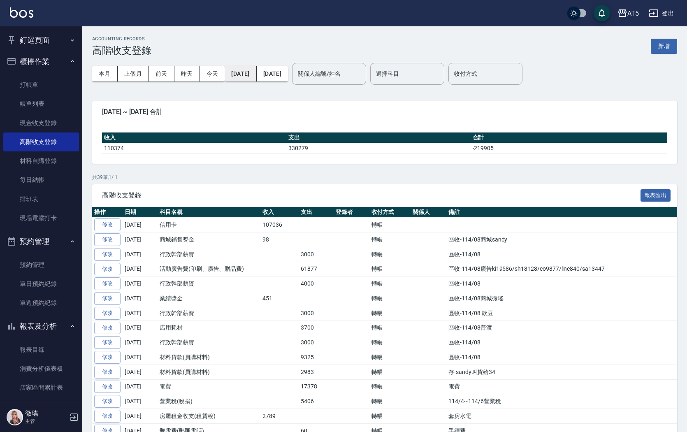
click at [245, 75] on button "2025/08/01" at bounding box center [241, 73] width 32 height 15
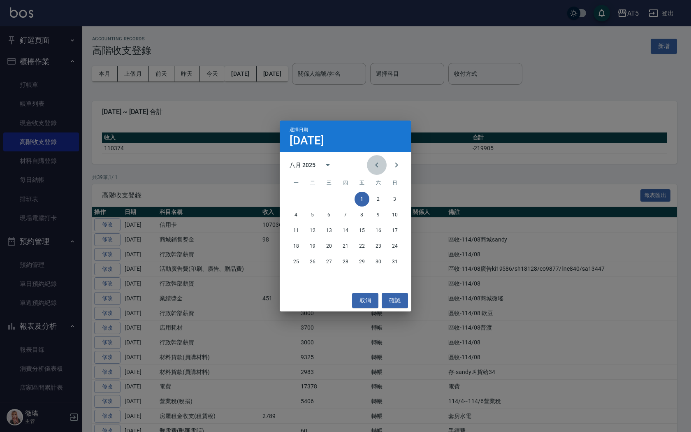
click at [376, 166] on icon "Previous month" at bounding box center [377, 165] width 10 height 10
click at [314, 198] on button "1" at bounding box center [312, 199] width 15 height 15
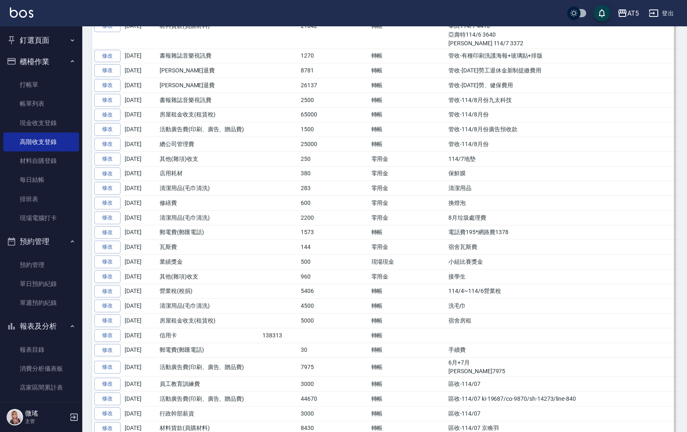
scroll to position [617, 0]
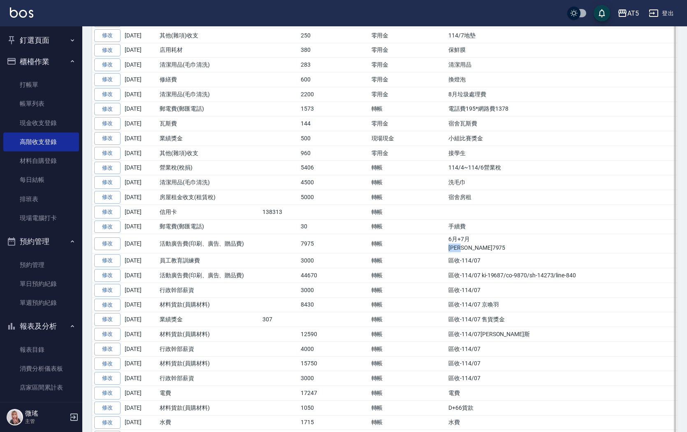
drag, startPoint x: 466, startPoint y: 247, endPoint x: 446, endPoint y: 247, distance: 20.2
click at [447, 247] on td "6月+7月 Go麻吉7975" at bounding box center [562, 243] width 231 height 19
copy td "Go麻吉"
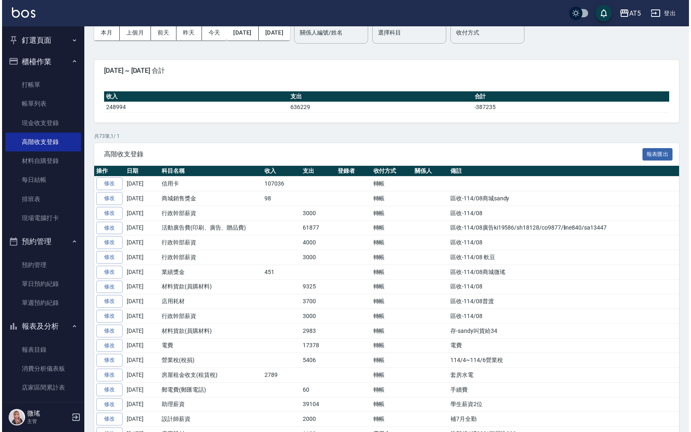
scroll to position [0, 0]
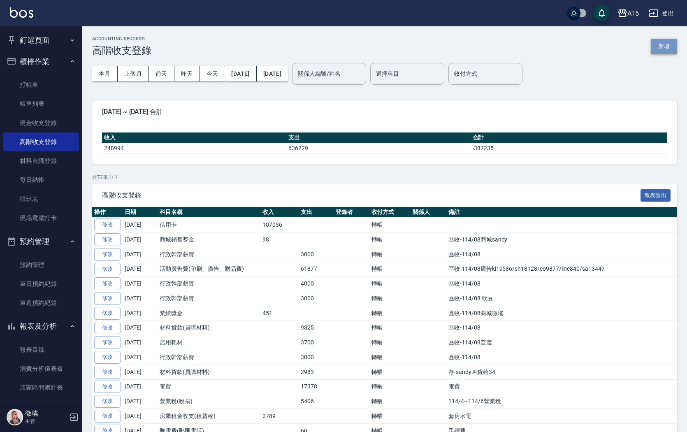
click at [656, 47] on button "新增" at bounding box center [664, 46] width 26 height 15
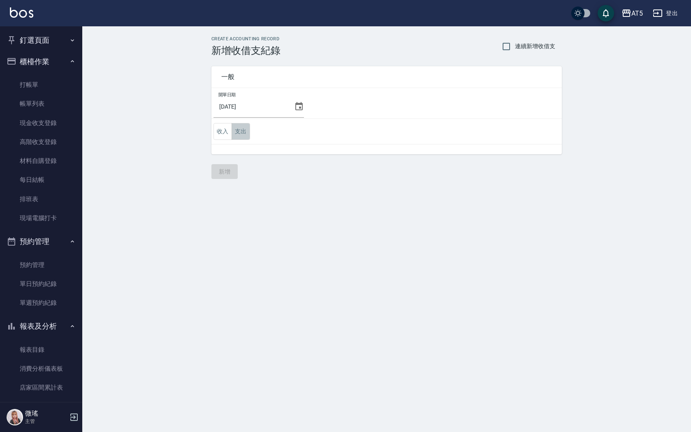
click at [242, 132] on button "支出" at bounding box center [241, 131] width 19 height 17
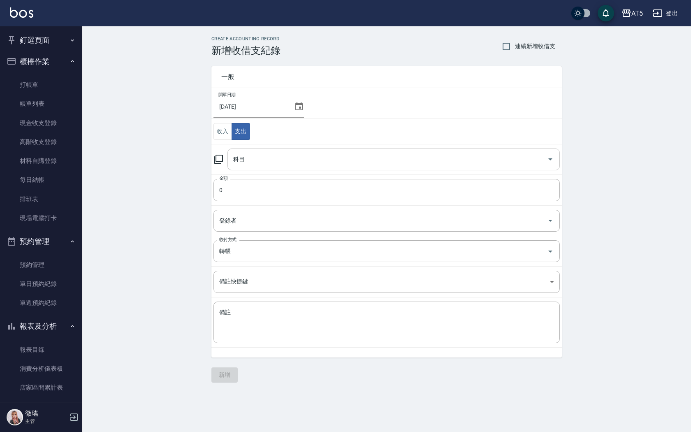
click at [279, 167] on div "科目" at bounding box center [394, 160] width 333 height 22
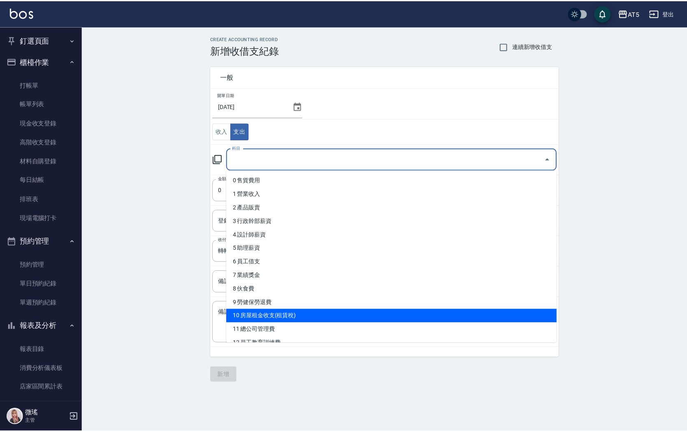
scroll to position [123, 0]
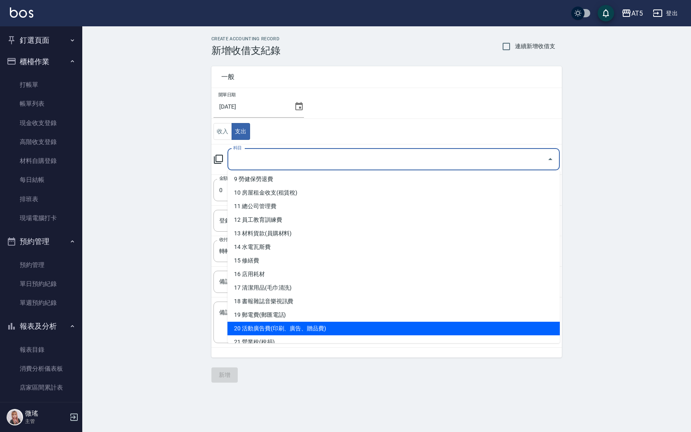
click at [305, 333] on li "20 活動廣告費(印刷、廣告、贈品費)" at bounding box center [394, 329] width 333 height 14
type input "20 活動廣告費(印刷、廣告、贈品費)"
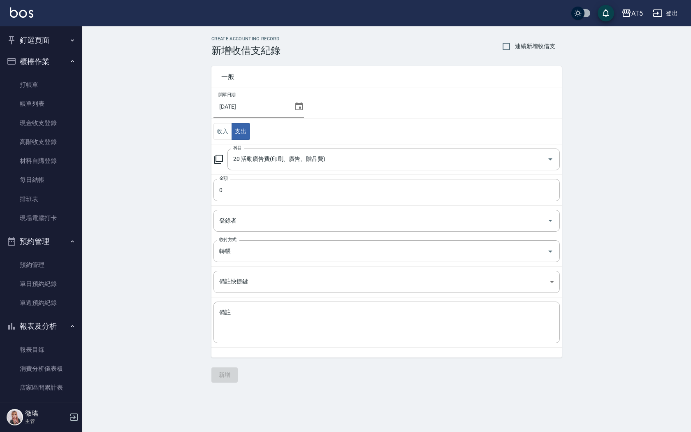
click at [244, 176] on td "金額 0 金額" at bounding box center [387, 190] width 351 height 31
click at [250, 190] on input "0" at bounding box center [387, 190] width 347 height 22
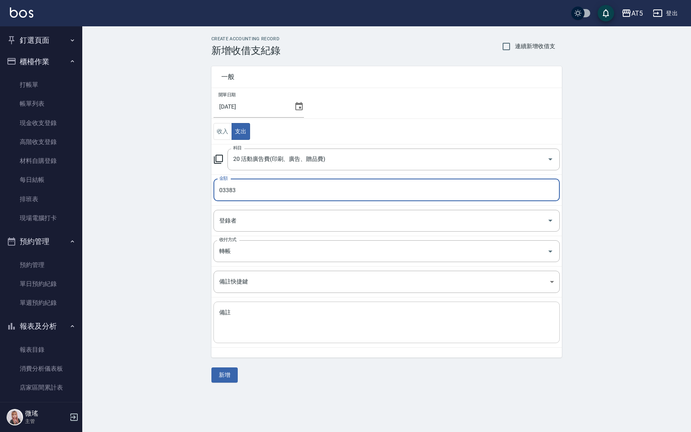
type input "03383"
click at [228, 314] on textarea "備註" at bounding box center [386, 323] width 335 height 28
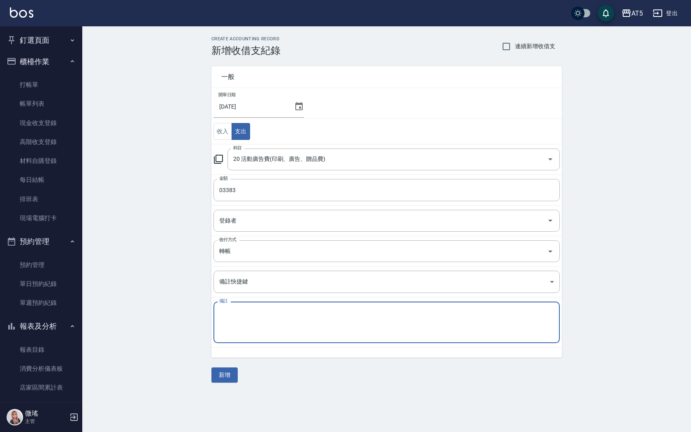
paste textarea "Go麻吉"
click at [217, 312] on div "Go麻吉 x 備註" at bounding box center [387, 323] width 347 height 42
type textarea "8月[PERSON_NAME]"
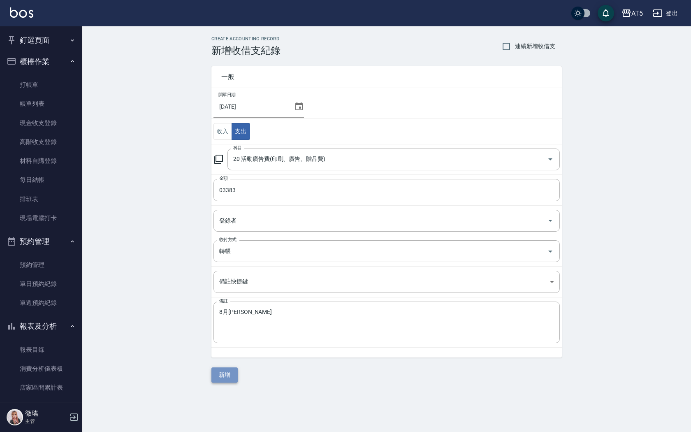
click at [223, 375] on button "新增" at bounding box center [225, 375] width 26 height 15
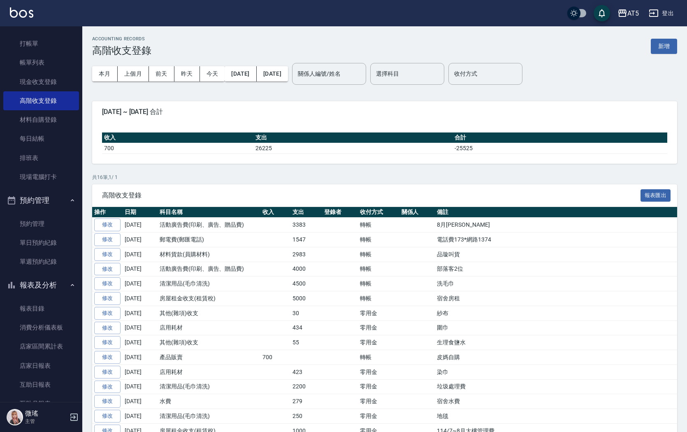
click at [680, 43] on div "ACCOUNTING RECORDS 高階收支登錄 新增 本月 上個月 前天 昨天 今天 2025/09/01 2025/09/24 關係人編號/姓名 關係人…" at bounding box center [384, 255] width 605 height 459
click at [662, 45] on button "新增" at bounding box center [664, 46] width 26 height 15
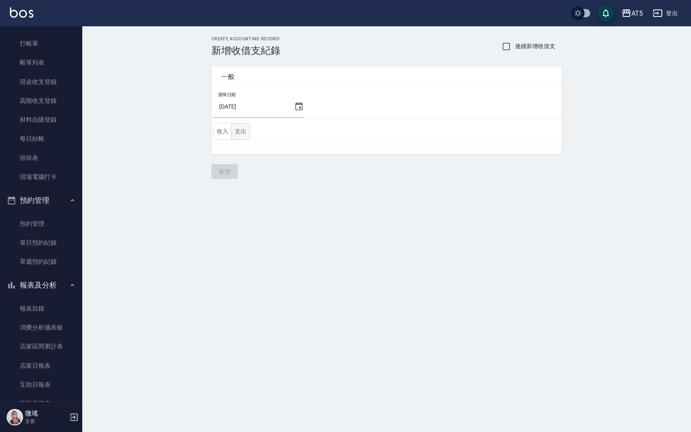
click at [243, 130] on button "支出" at bounding box center [241, 131] width 19 height 17
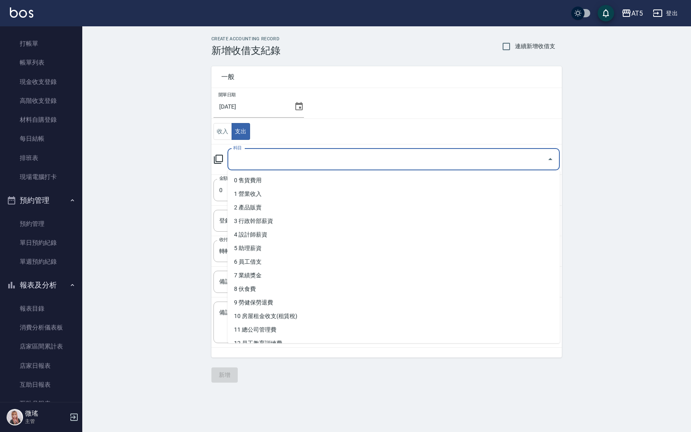
click at [254, 154] on input "科目" at bounding box center [387, 159] width 313 height 14
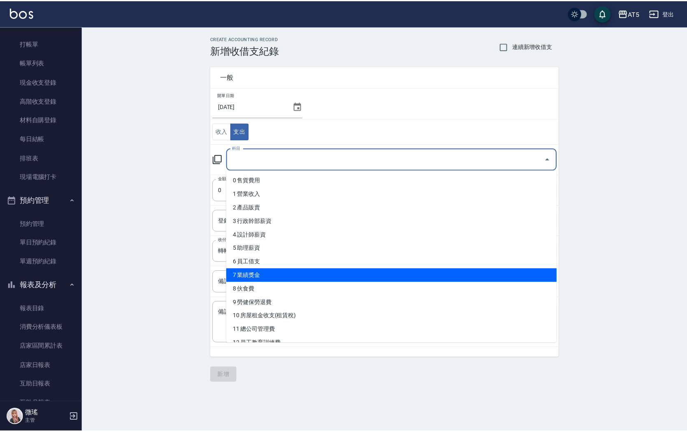
scroll to position [82, 0]
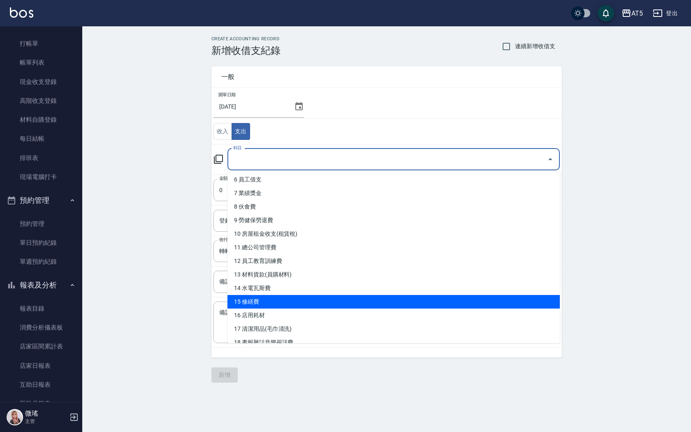
click at [270, 303] on li "15 修繕費" at bounding box center [394, 302] width 333 height 14
type input "15 修繕費"
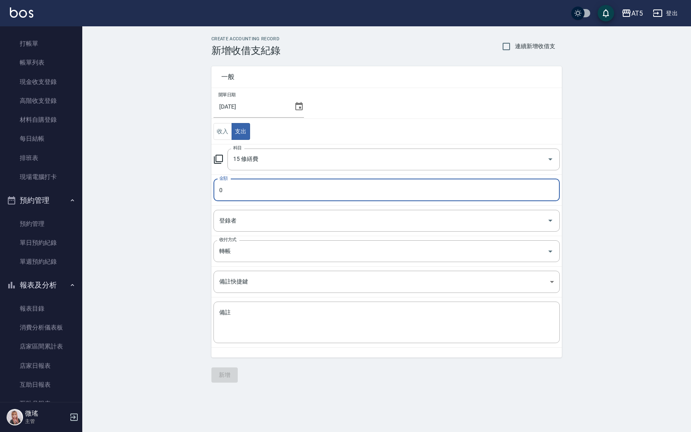
click at [226, 189] on input "0" at bounding box center [387, 190] width 347 height 22
type input "02500"
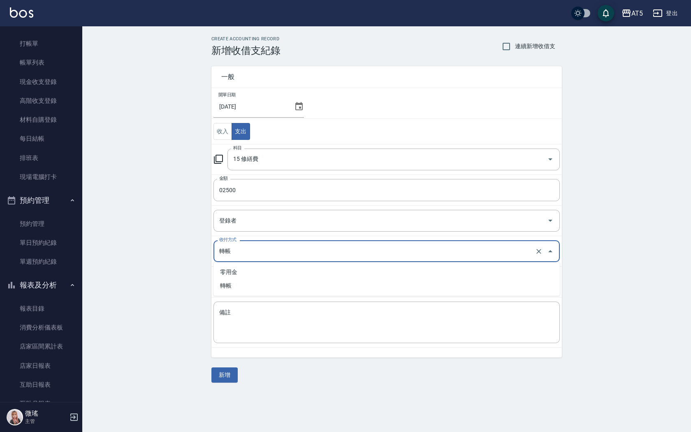
click at [260, 248] on input "轉帳" at bounding box center [375, 251] width 316 height 14
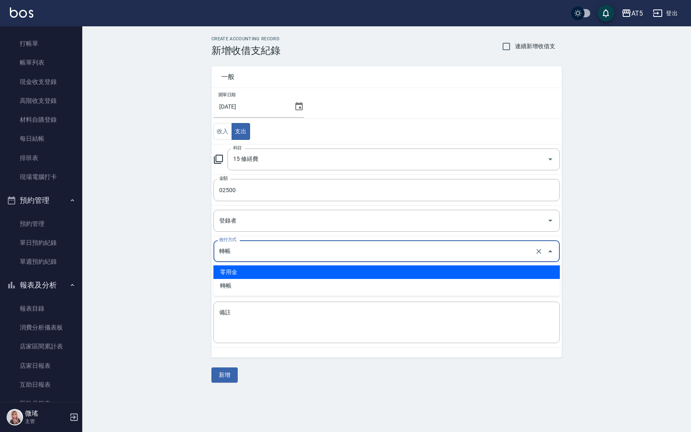
click at [254, 276] on li "零用金" at bounding box center [387, 272] width 347 height 14
type input "零用金"
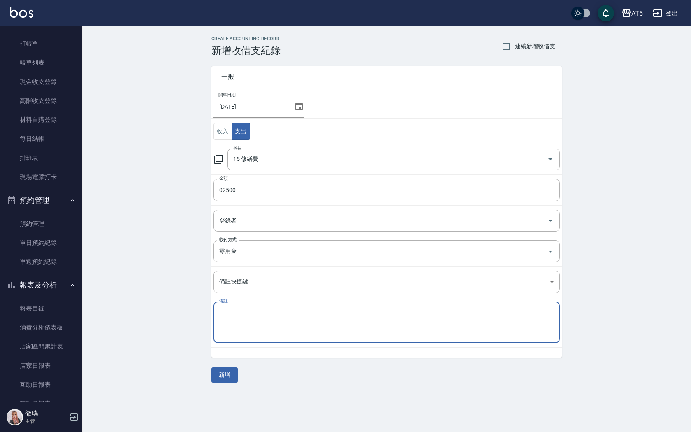
click at [257, 326] on textarea "備註" at bounding box center [386, 323] width 335 height 28
type textarea "d"
type textarea "換座墊"
click at [223, 380] on button "新增" at bounding box center [225, 375] width 26 height 15
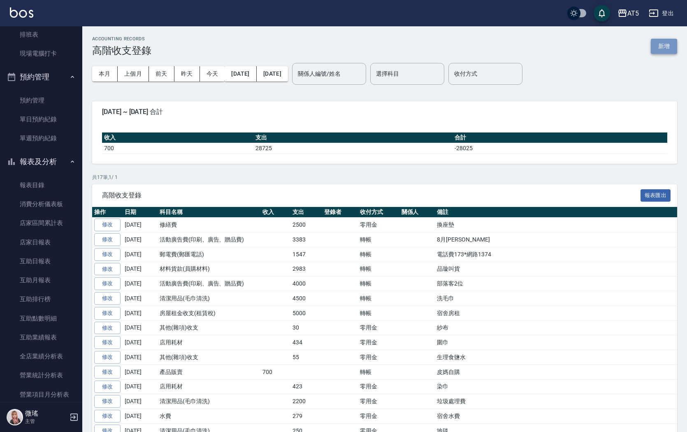
click at [672, 49] on button "新增" at bounding box center [664, 46] width 26 height 15
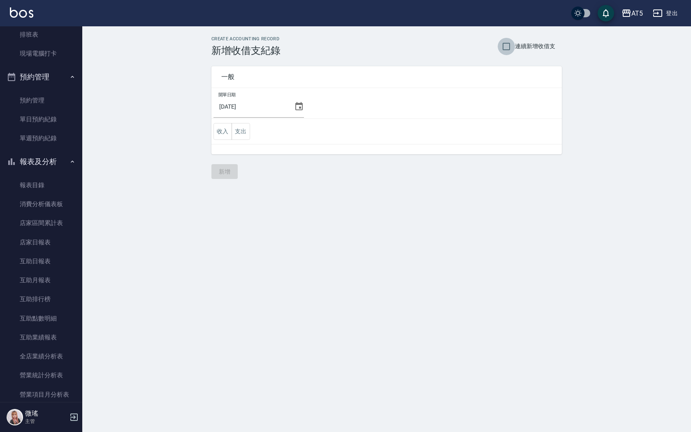
click at [505, 48] on input "連續新增收借支" at bounding box center [506, 46] width 17 height 17
checkbox input "true"
click at [239, 134] on button "支出" at bounding box center [241, 131] width 19 height 17
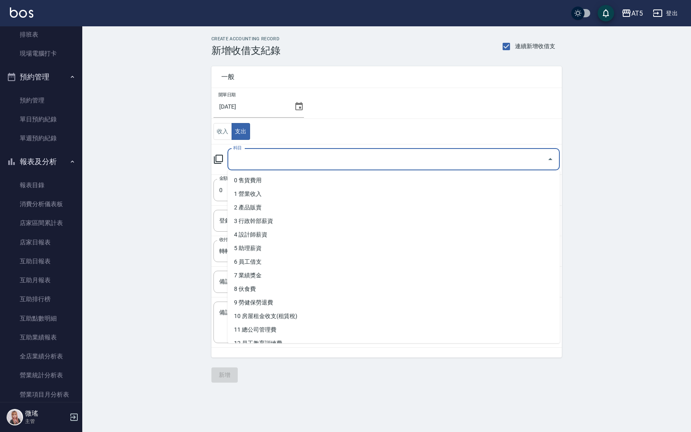
click at [258, 166] on input "科目" at bounding box center [387, 159] width 313 height 14
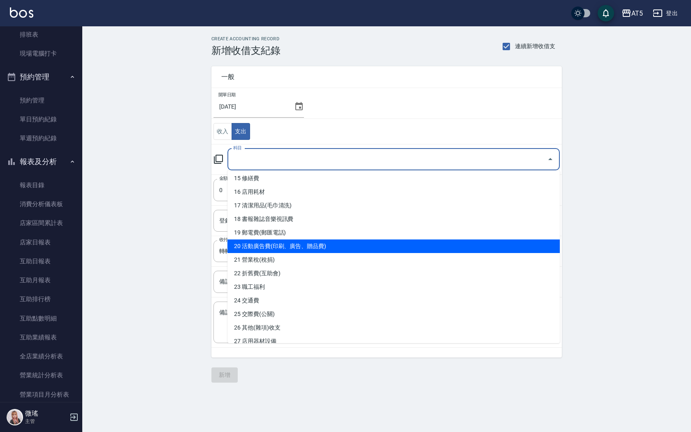
scroll to position [123, 0]
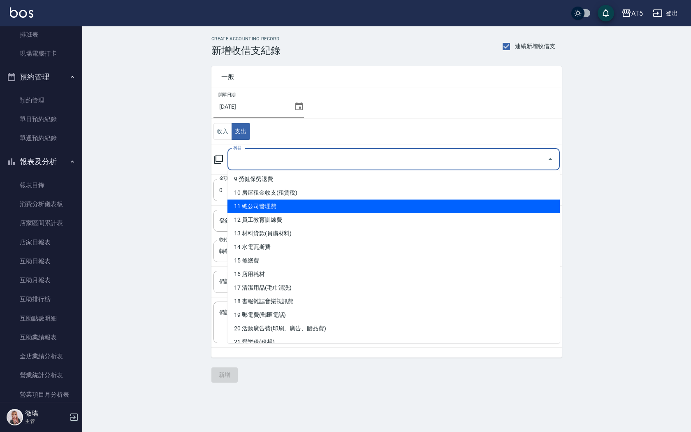
click at [306, 210] on li "11 總公司管理費" at bounding box center [394, 207] width 333 height 14
type input "11 總公司管理費"
click at [306, 210] on div "登錄者" at bounding box center [387, 221] width 347 height 22
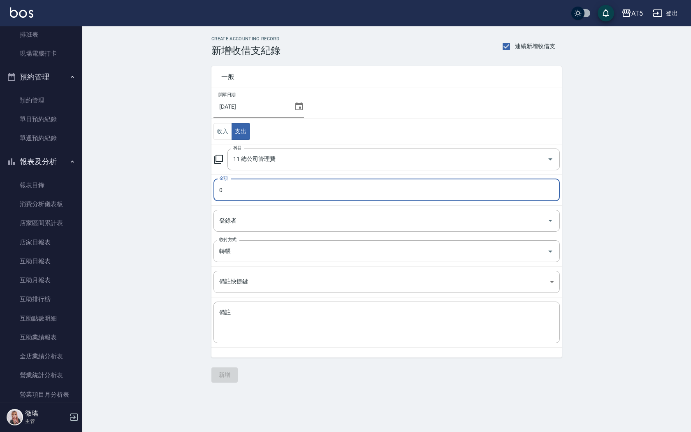
click at [293, 194] on input "0" at bounding box center [387, 190] width 347 height 22
type input "025000"
click at [233, 318] on textarea "備註" at bounding box center [386, 323] width 335 height 28
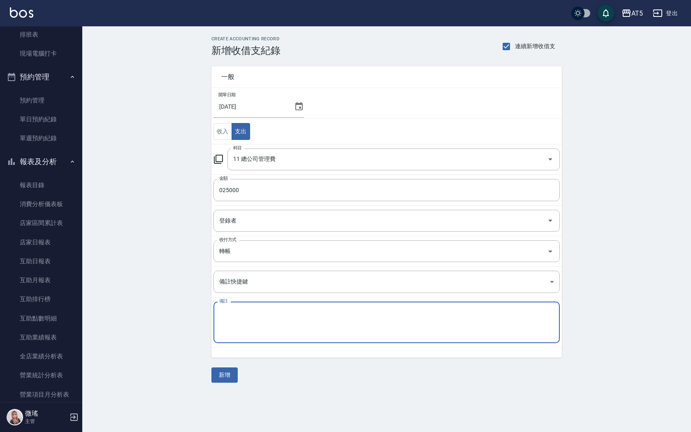
type textarea "d"
type textarea "ㄜ"
drag, startPoint x: 251, startPoint y: 313, endPoint x: 182, endPoint y: 304, distance: 69.7
click at [182, 304] on div "CREATE ACCOUNTING RECORD 新增收借支紀錄 連續新增收借支 一般 開單日期 2025/09/24 收入 支出 科目 11 總公司管理費 …" at bounding box center [386, 209] width 609 height 366
type textarea "區收-114/09"
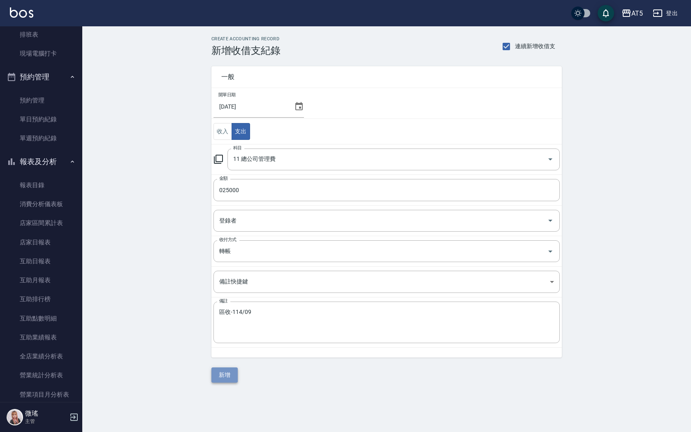
click at [231, 372] on button "新增" at bounding box center [225, 375] width 26 height 15
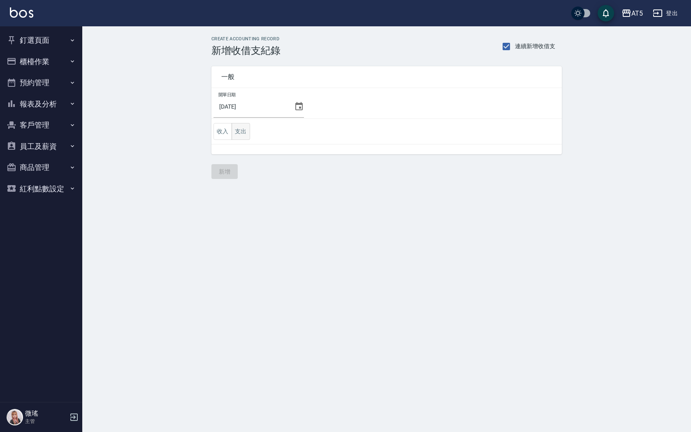
click at [245, 135] on button "支出" at bounding box center [241, 131] width 19 height 17
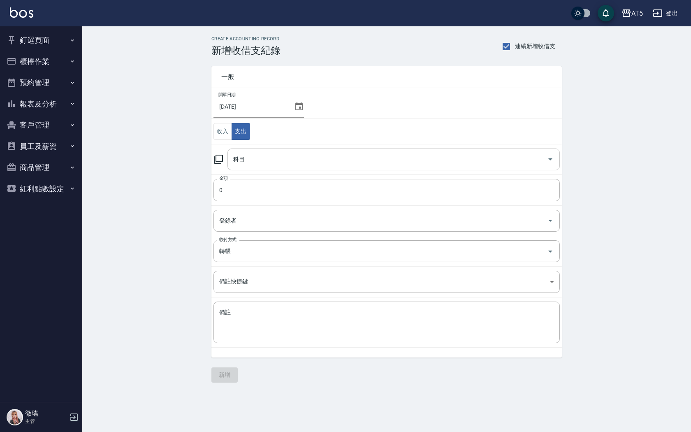
click at [266, 168] on div "科目" at bounding box center [394, 160] width 333 height 22
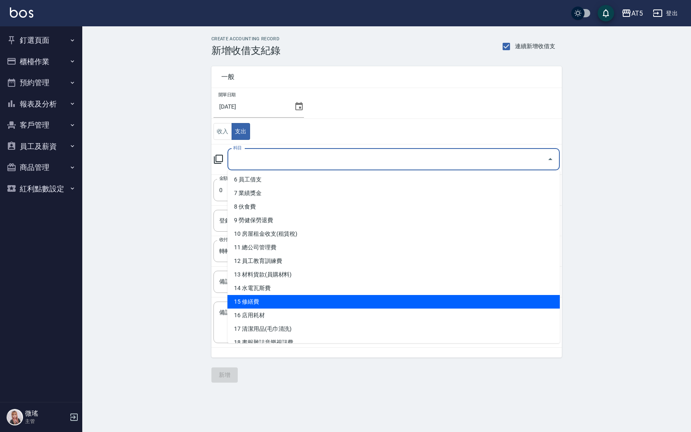
scroll to position [165, 0]
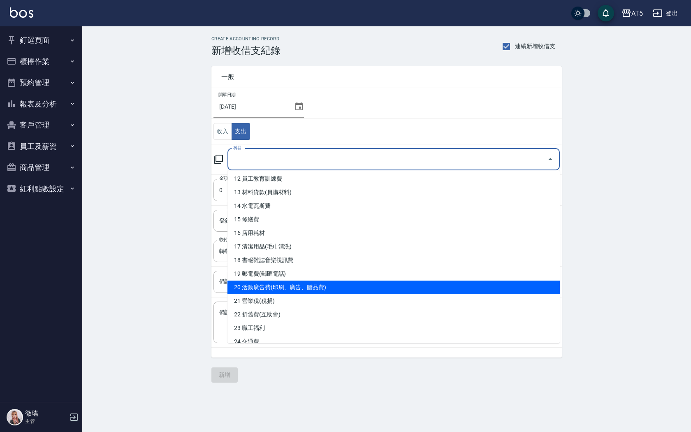
click at [272, 292] on li "20 活動廣告費(印刷、廣告、贈品費)" at bounding box center [394, 288] width 333 height 14
type input "20 活動廣告費(印刷、廣告、贈品費)"
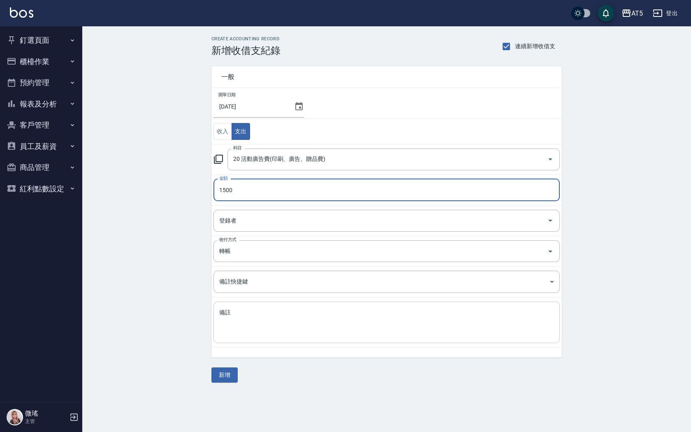
type input "1500"
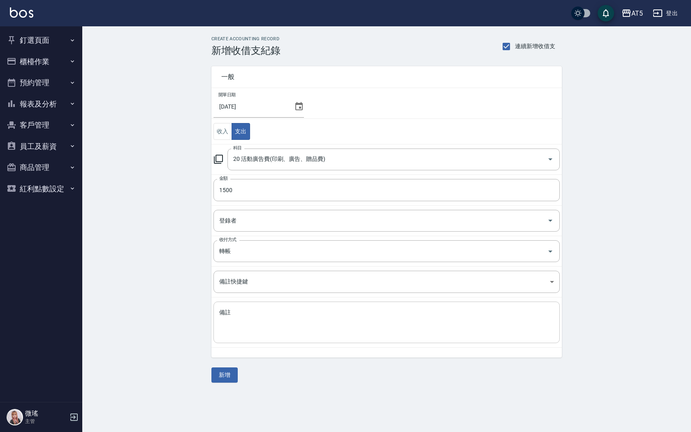
click at [238, 308] on div "x 備註" at bounding box center [387, 323] width 347 height 42
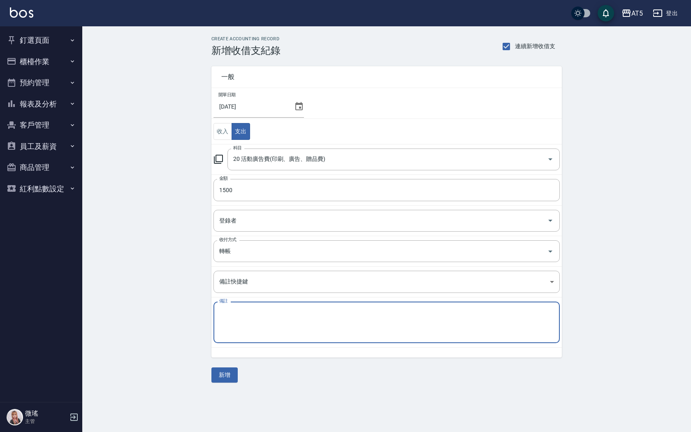
paste textarea "區收-114/09"
type textarea "區收-114/09"
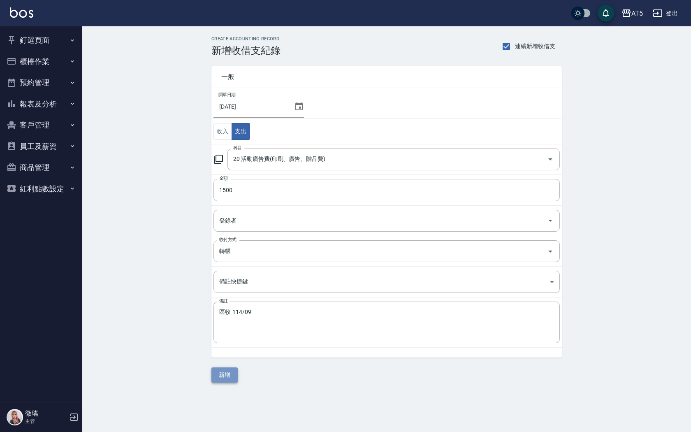
click at [225, 370] on button "新增" at bounding box center [225, 375] width 26 height 15
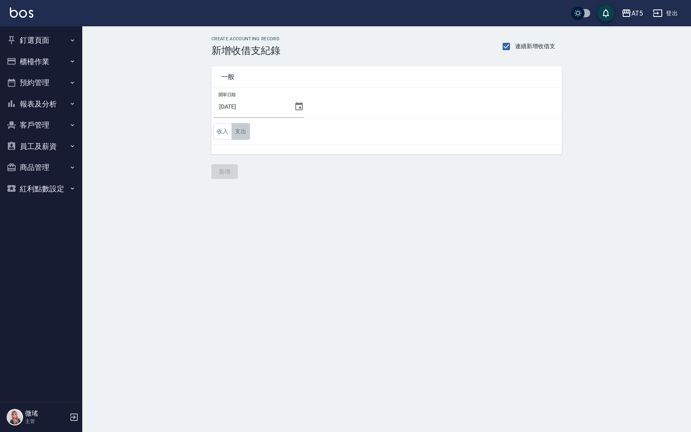
click at [244, 136] on button "支出" at bounding box center [241, 131] width 19 height 17
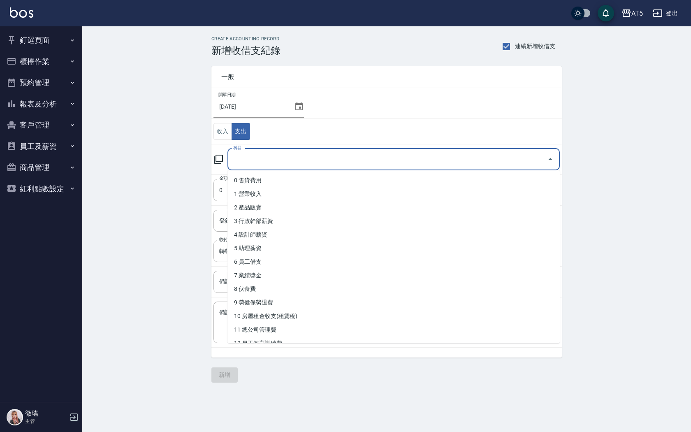
click at [250, 165] on input "科目" at bounding box center [387, 159] width 313 height 14
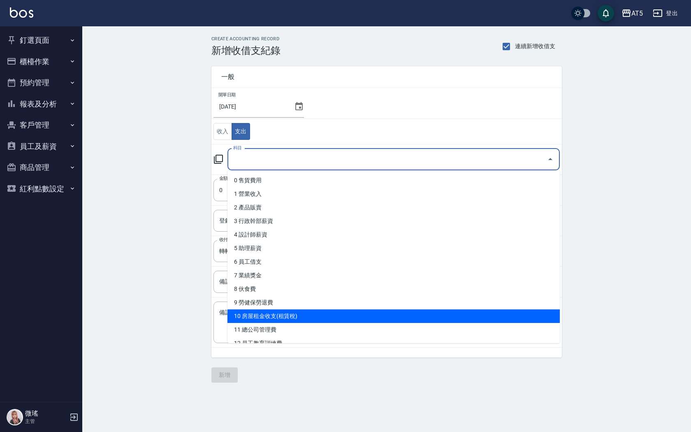
click at [261, 315] on li "10 房屋租金收支(租賃稅)" at bounding box center [394, 317] width 333 height 14
type input "10 房屋租金收支(租賃稅)"
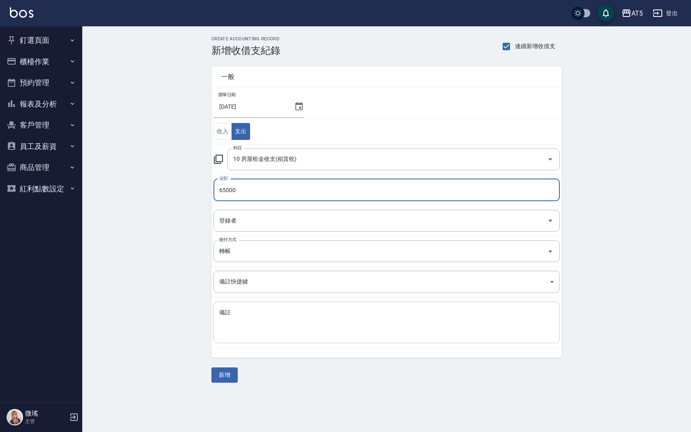
type input "65000"
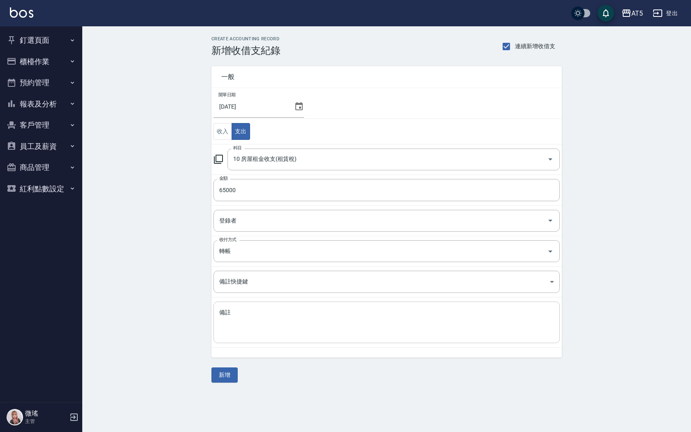
click at [276, 302] on div "x 備註" at bounding box center [387, 323] width 347 height 42
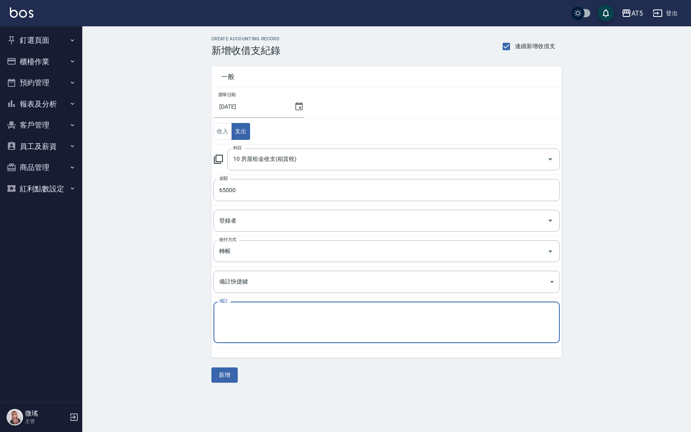
paste textarea "區收-114/09"
type textarea "區收-114/09"
click at [219, 378] on button "新增" at bounding box center [225, 375] width 26 height 15
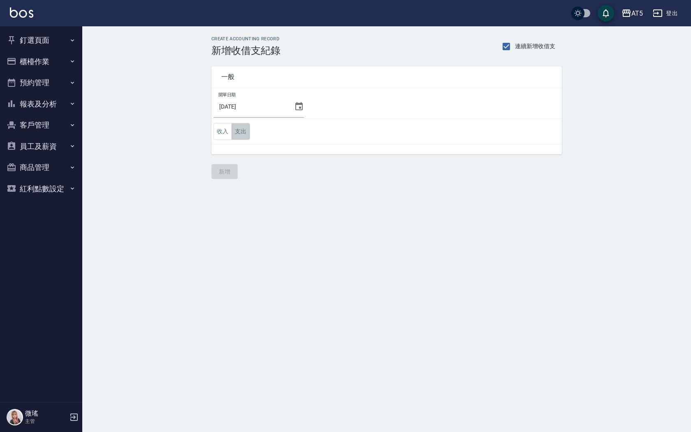
click at [244, 128] on button "支出" at bounding box center [241, 131] width 19 height 17
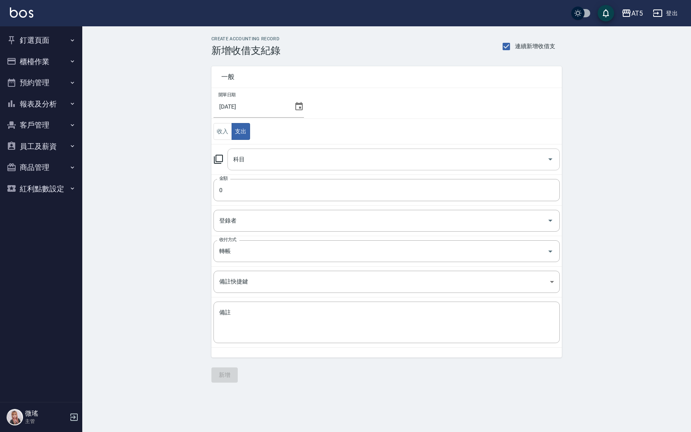
click at [244, 167] on div "科目" at bounding box center [394, 160] width 333 height 22
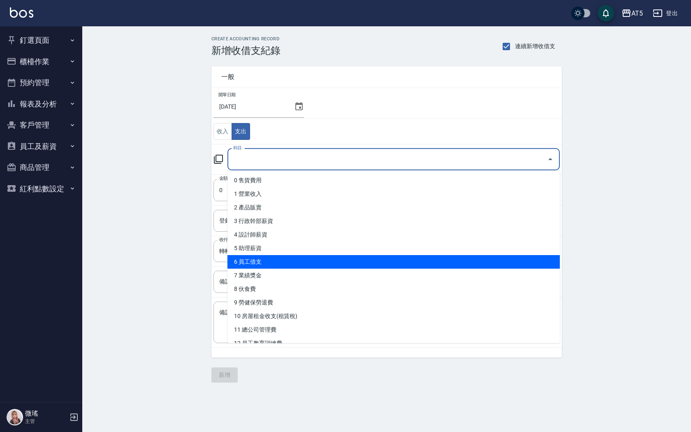
scroll to position [123, 0]
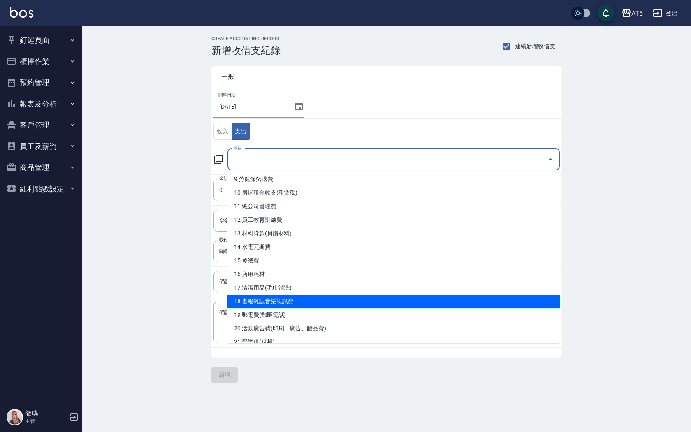
click at [269, 302] on li "18 書報雜誌音樂視訊費" at bounding box center [394, 302] width 333 height 14
type input "18 書報雜誌音樂視訊費"
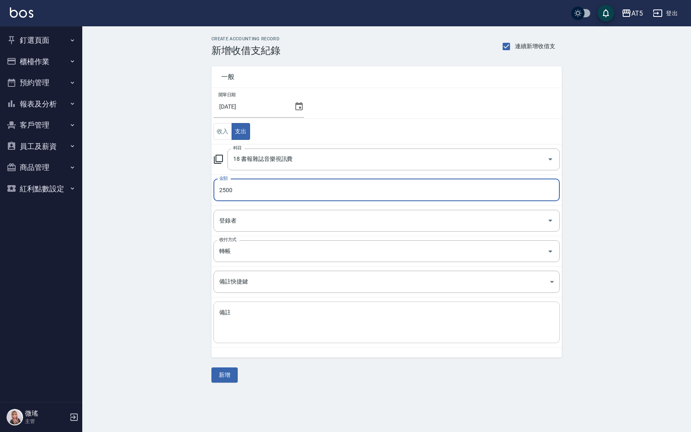
type input "2500"
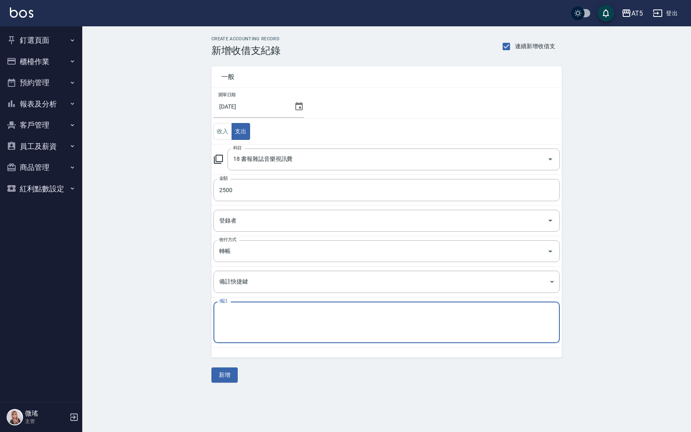
click at [230, 314] on textarea "備註" at bounding box center [386, 323] width 335 height 28
paste textarea "區收-114/09"
type textarea "區收-114/09九太"
click at [231, 379] on button "新增" at bounding box center [225, 375] width 26 height 15
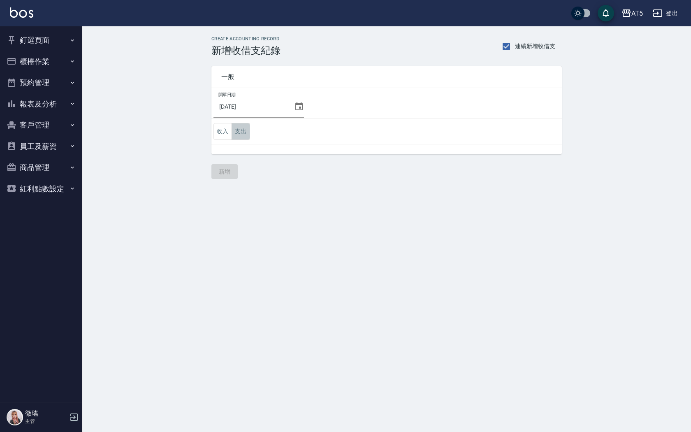
click at [246, 139] on button "支出" at bounding box center [241, 131] width 19 height 17
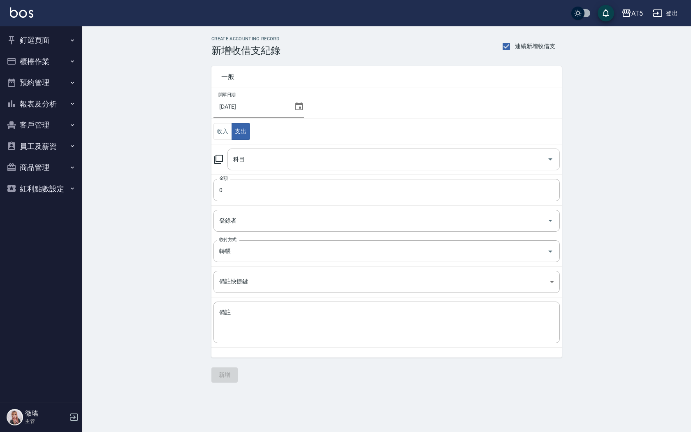
click at [264, 160] on input "科目" at bounding box center [387, 159] width 313 height 14
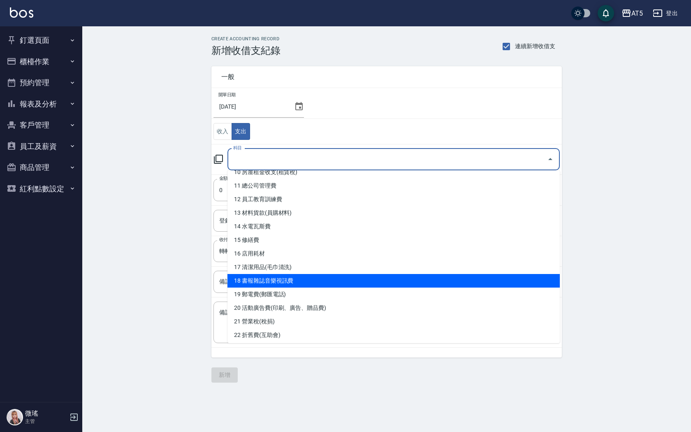
scroll to position [62, 0]
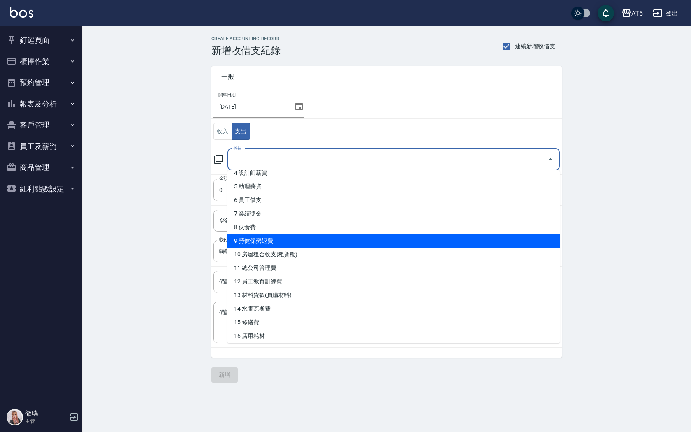
click at [291, 241] on li "9 勞健保勞退費" at bounding box center [394, 241] width 333 height 14
type input "9 勞健保勞退費"
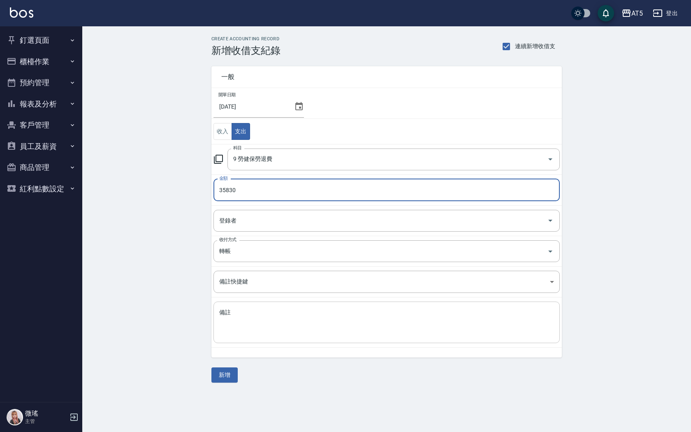
type input "35830"
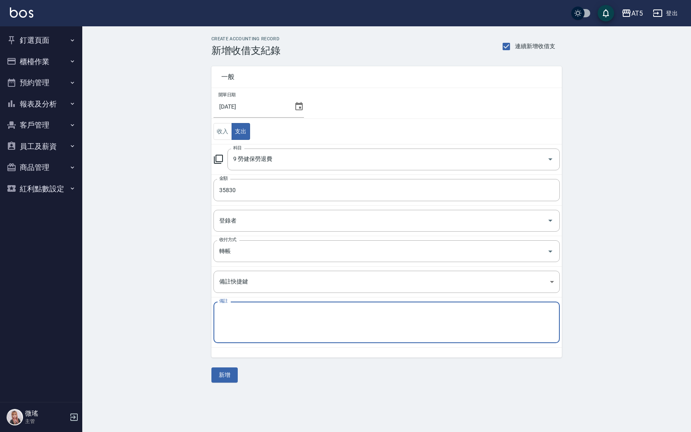
click at [244, 315] on textarea "備註" at bounding box center [386, 323] width 335 height 28
paste textarea "區收-114/09"
type textarea "區收-114/09"
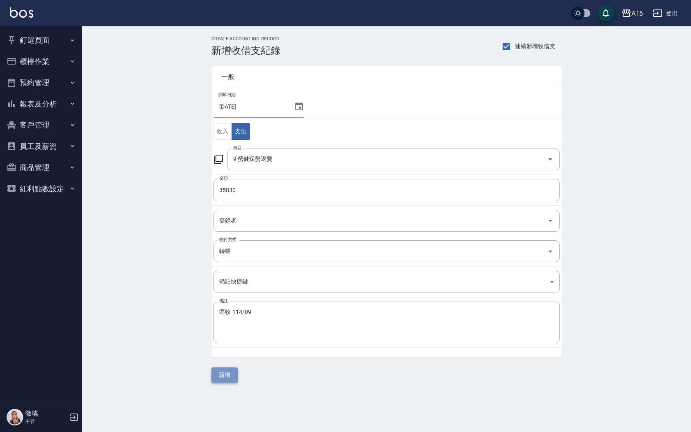
click at [229, 373] on button "新增" at bounding box center [225, 375] width 26 height 15
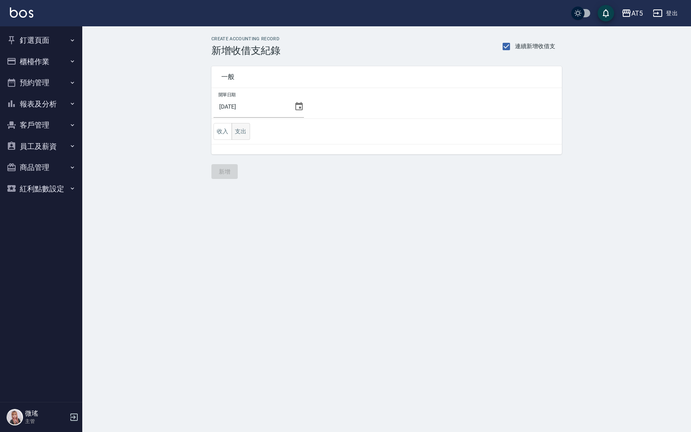
click at [246, 135] on button "支出" at bounding box center [241, 131] width 19 height 17
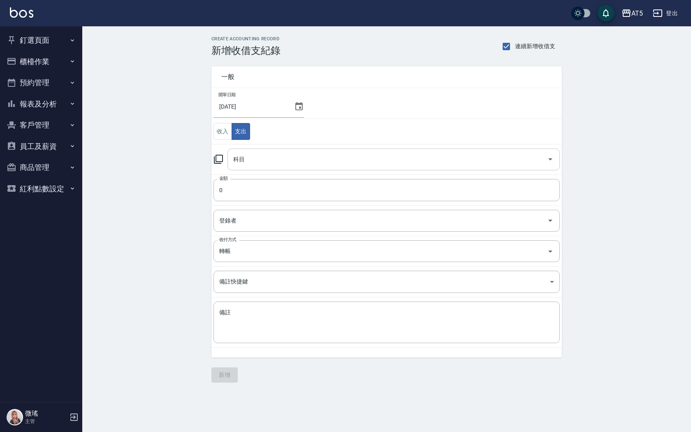
click at [257, 160] on input "科目" at bounding box center [387, 159] width 313 height 14
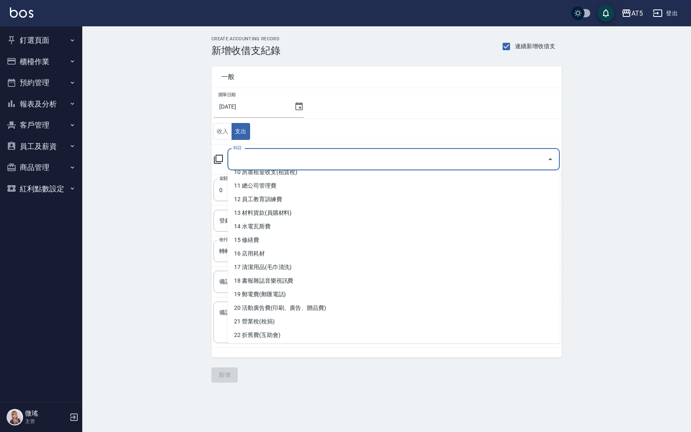
scroll to position [103, 0]
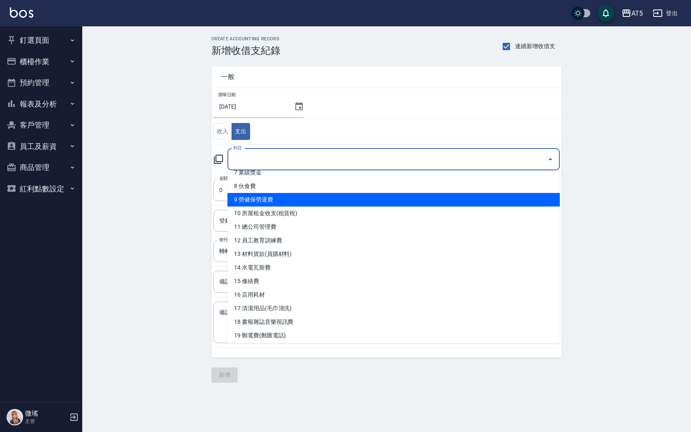
click at [277, 206] on li "9 勞健保勞退費" at bounding box center [394, 200] width 333 height 14
type input "9 勞健保勞退費"
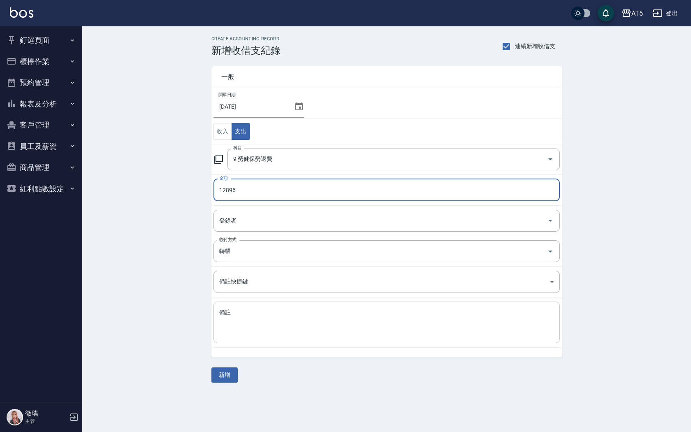
type input "12896"
click at [228, 306] on div "x 備註" at bounding box center [387, 323] width 347 height 42
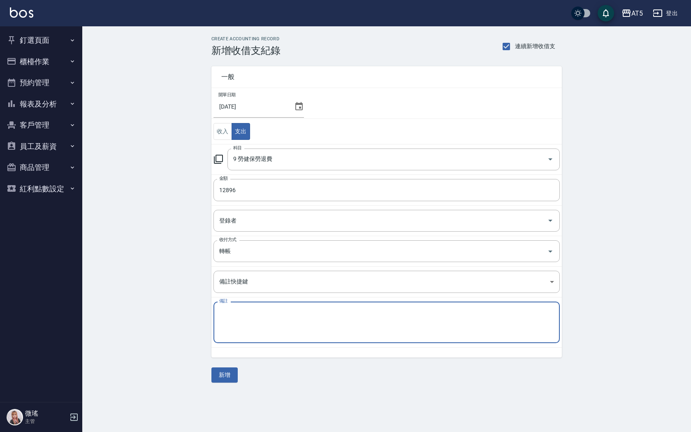
paste textarea "區收-114/09"
type textarea "區收-114/09"
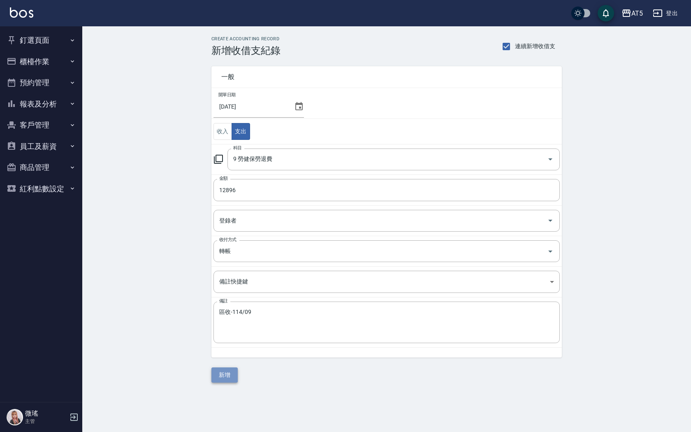
click at [230, 372] on button "新增" at bounding box center [225, 375] width 26 height 15
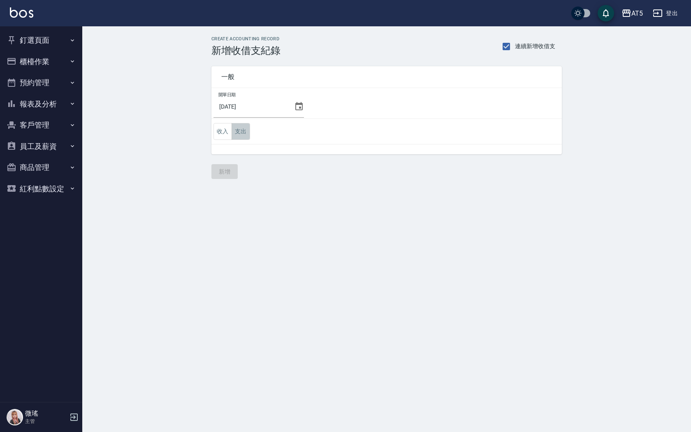
click at [237, 137] on button "支出" at bounding box center [241, 131] width 19 height 17
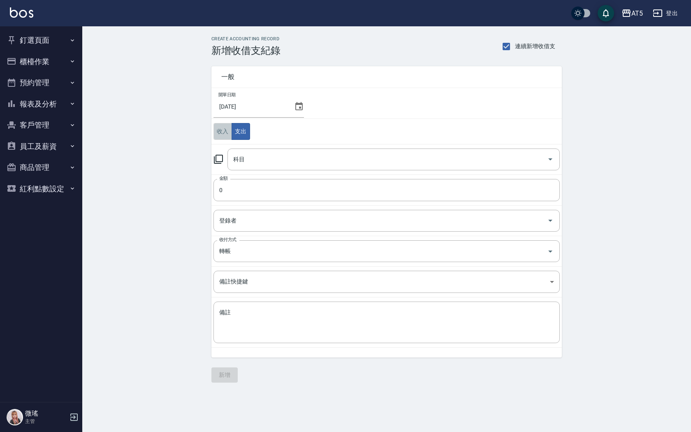
click at [222, 137] on button "收入" at bounding box center [223, 131] width 19 height 17
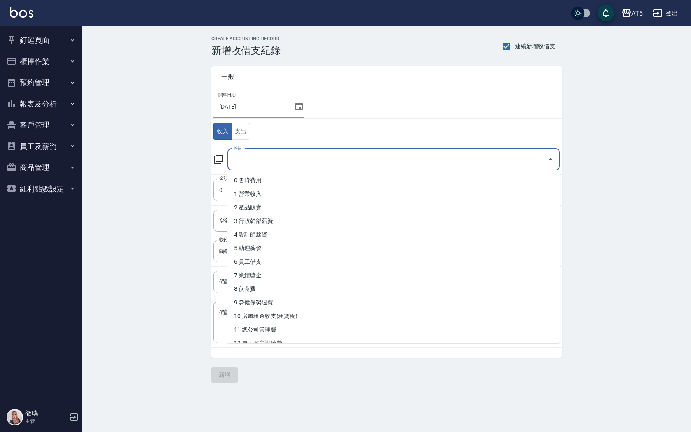
click at [249, 152] on input "科目" at bounding box center [387, 159] width 313 height 14
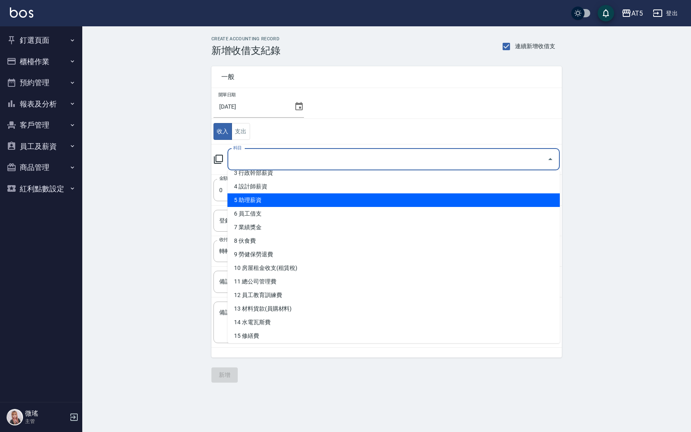
scroll to position [7, 0]
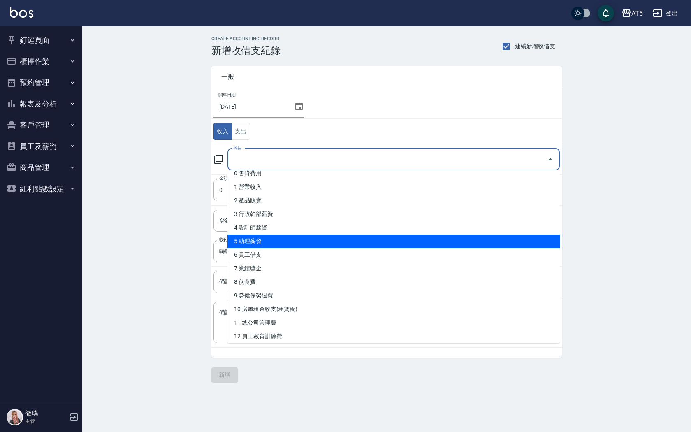
click at [263, 245] on li "5 助理薪資" at bounding box center [394, 242] width 333 height 14
type input "5 助理薪資"
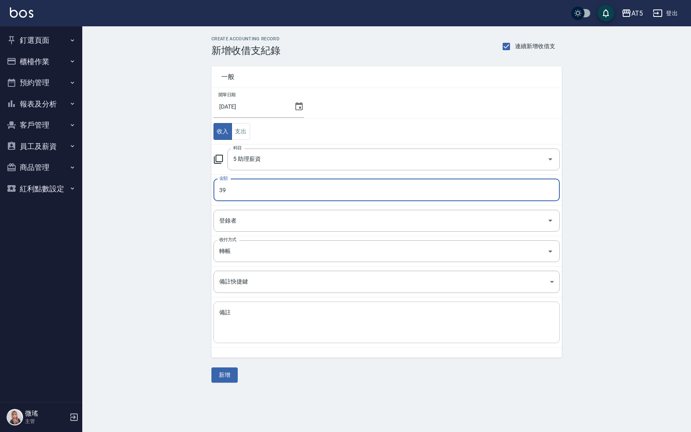
type input "39"
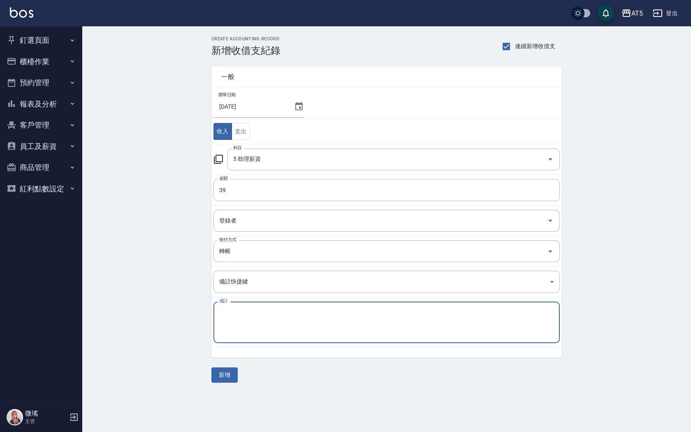
click at [248, 322] on textarea "備註" at bounding box center [386, 323] width 335 height 28
paste textarea "區收-114/09"
type textarea "區收-114/09[PERSON_NAME]勞保"
click at [225, 379] on button "新增" at bounding box center [225, 375] width 26 height 15
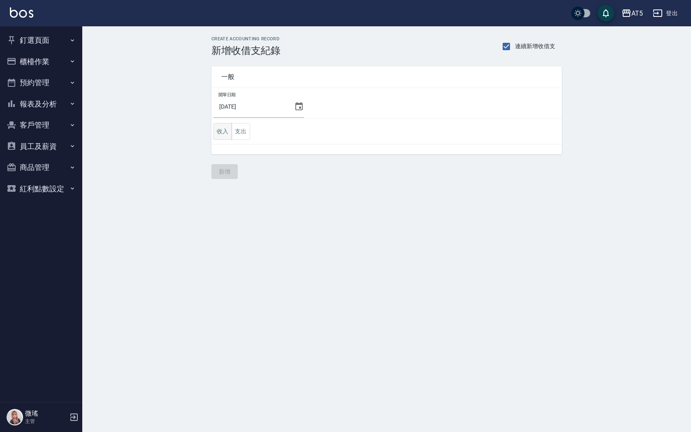
click at [230, 136] on button "收入" at bounding box center [223, 131] width 19 height 17
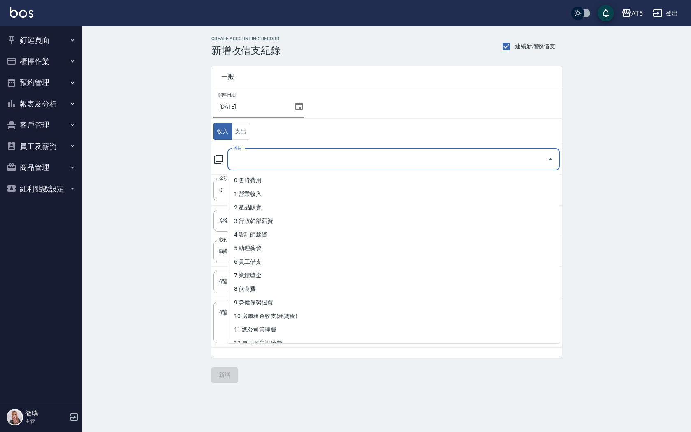
click at [275, 160] on input "科目" at bounding box center [387, 159] width 313 height 14
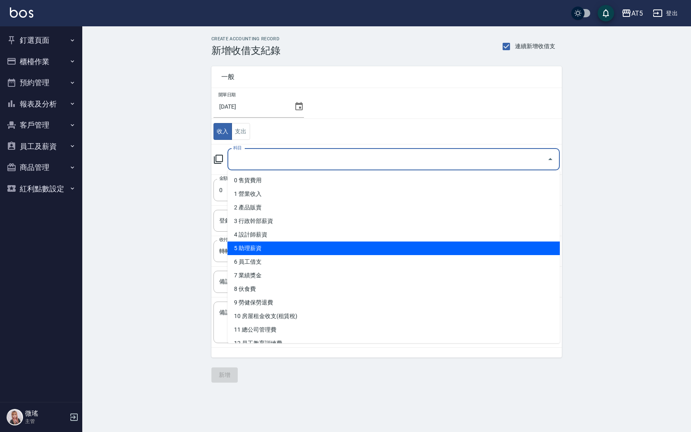
click at [253, 252] on li "5 助理薪資" at bounding box center [394, 249] width 333 height 14
type input "5 助理薪資"
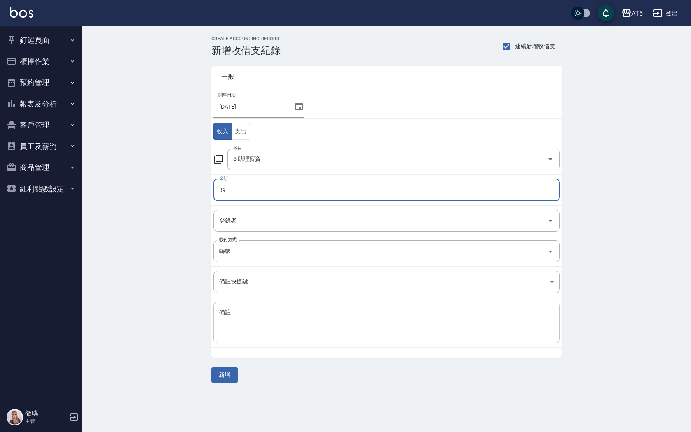
type input "39"
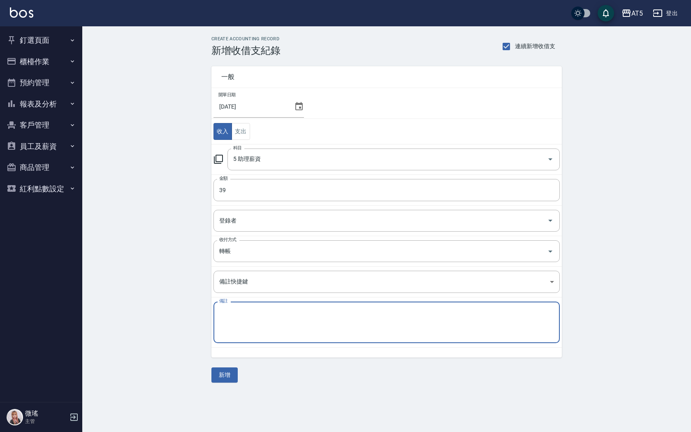
click at [241, 319] on textarea "備註" at bounding box center [386, 323] width 335 height 28
paste textarea "區收-114/09"
type textarea "區收-114/09[PERSON_NAME]"
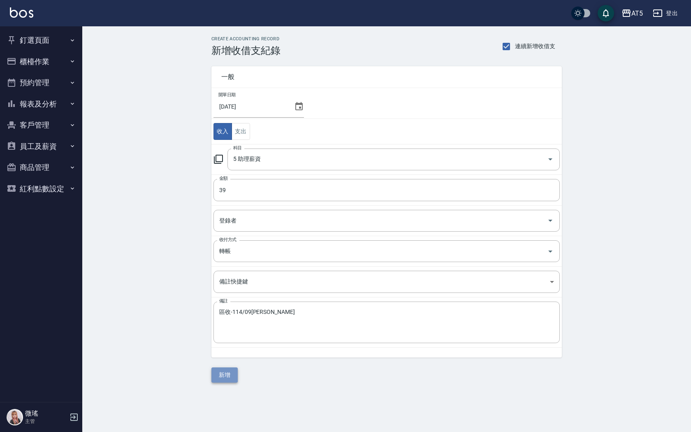
click at [225, 381] on button "新增" at bounding box center [225, 375] width 26 height 15
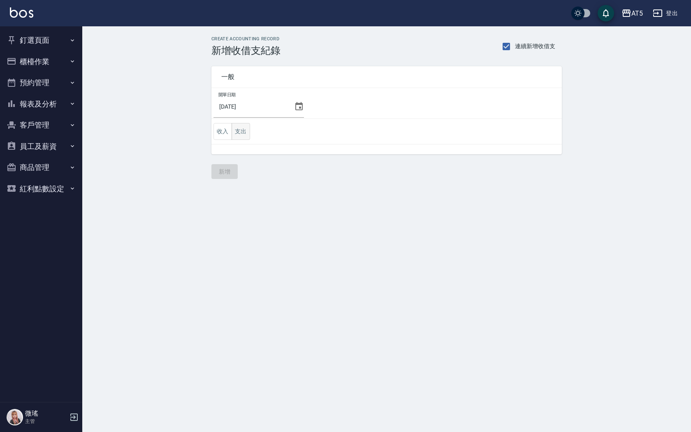
click at [247, 130] on button "支出" at bounding box center [241, 131] width 19 height 17
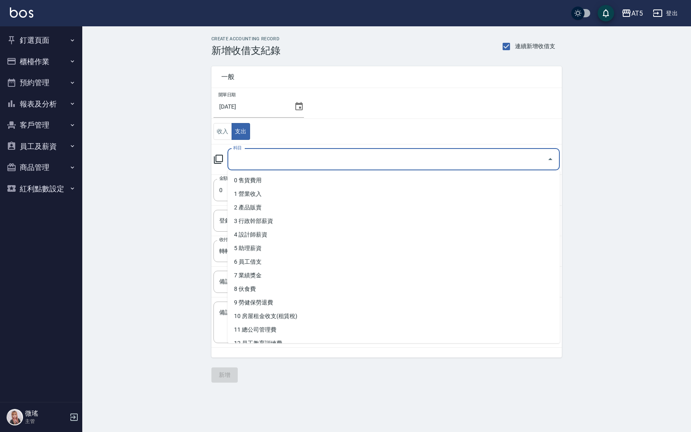
click at [254, 160] on input "科目" at bounding box center [387, 159] width 313 height 14
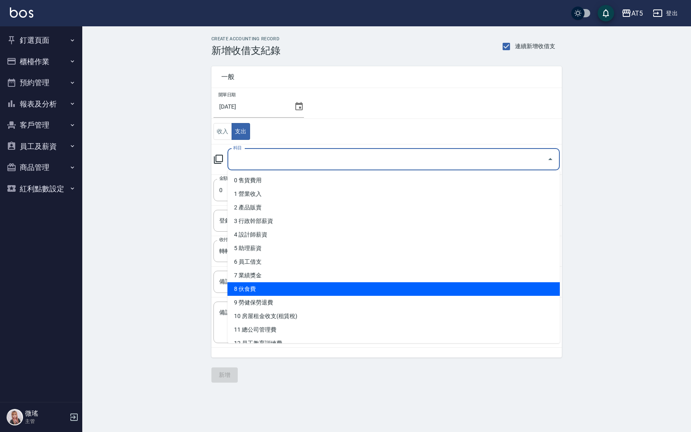
scroll to position [41, 0]
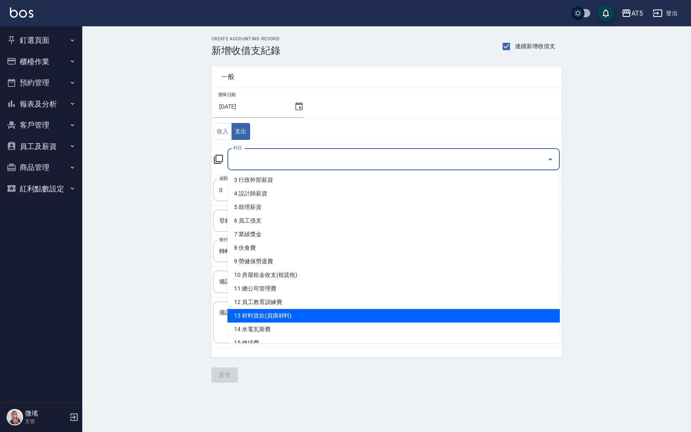
click at [280, 316] on li "13 材料貨款(員購材料)" at bounding box center [394, 316] width 333 height 14
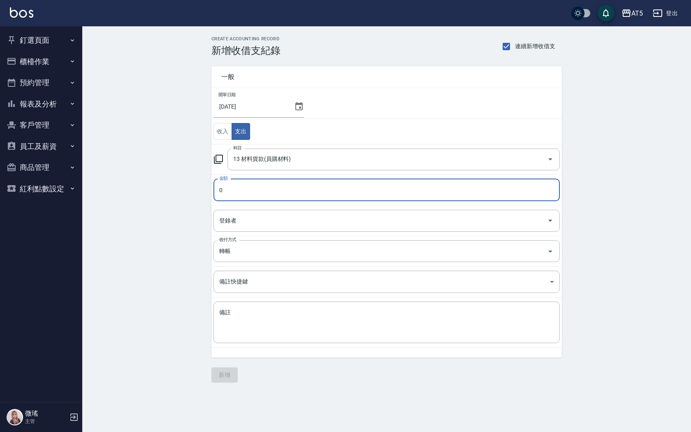
type input "13 材料貨款(員購材料)"
type input "26089"
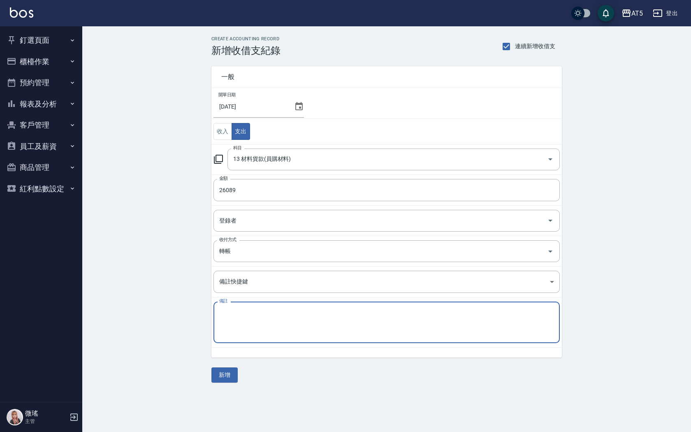
click at [240, 326] on textarea "備註" at bounding box center [386, 323] width 335 height 28
paste textarea "區收-114/09"
type textarea "區收-114/09 里歐11366/娜普拉9523/TG5200"
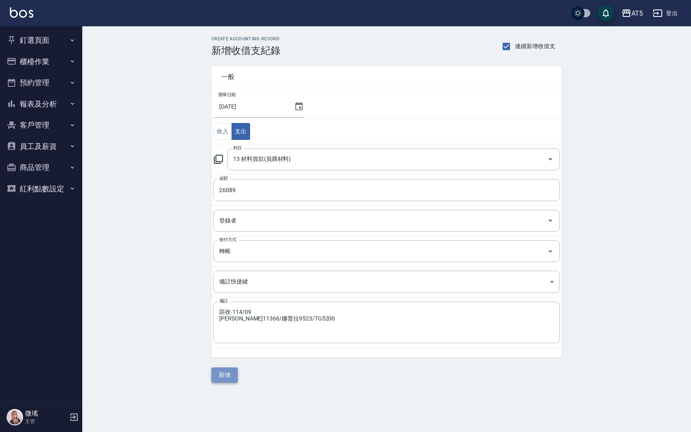
click at [222, 375] on button "新增" at bounding box center [225, 375] width 26 height 15
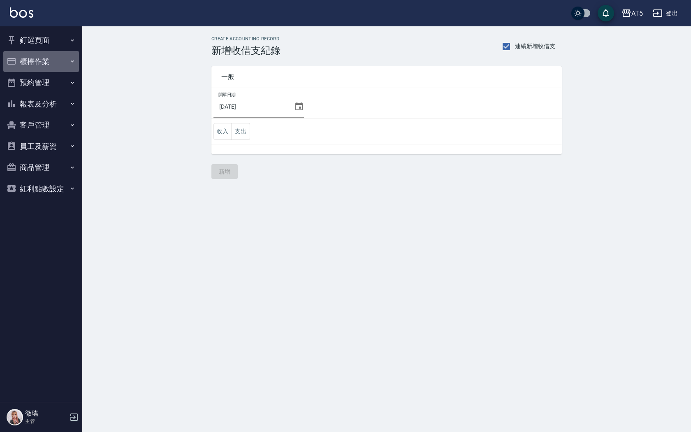
click at [31, 64] on button "櫃檯作業" at bounding box center [41, 61] width 76 height 21
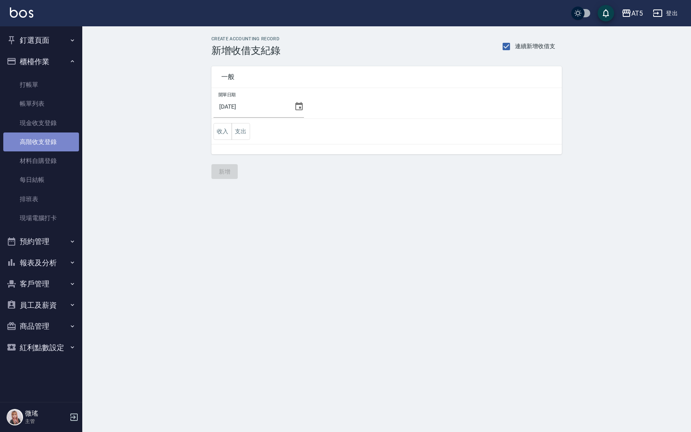
click at [51, 145] on link "高階收支登錄" at bounding box center [41, 142] width 76 height 19
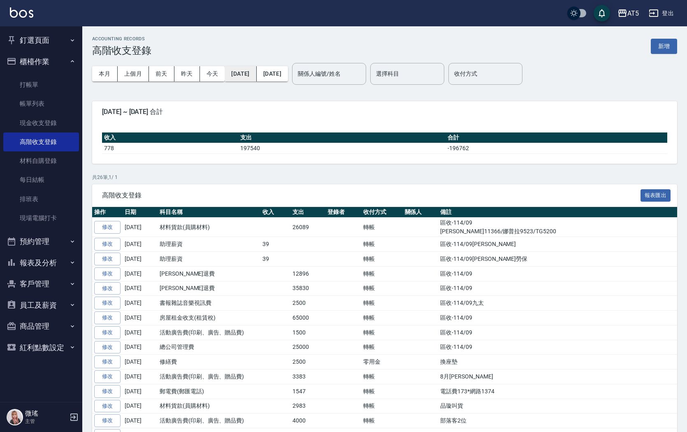
click at [256, 72] on button "[DATE]" at bounding box center [241, 73] width 32 height 15
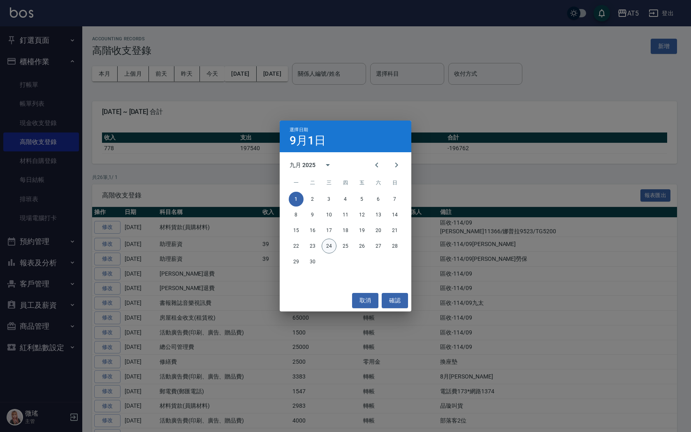
click at [330, 249] on button "24" at bounding box center [329, 246] width 15 height 15
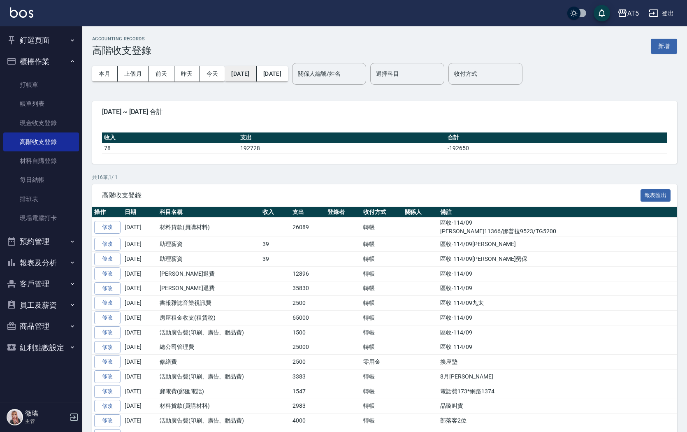
click at [242, 75] on button "[DATE]" at bounding box center [241, 73] width 32 height 15
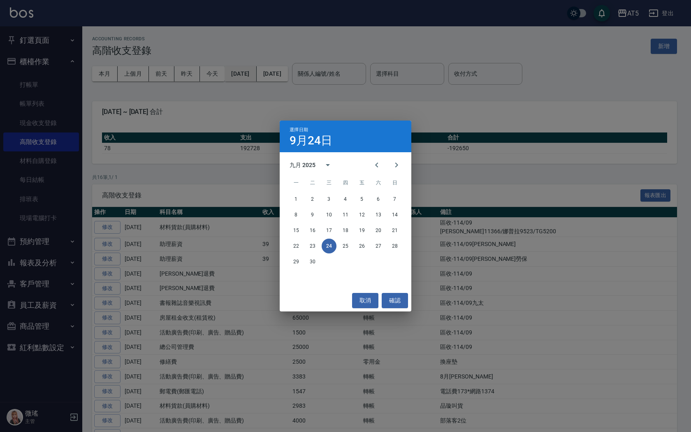
click at [242, 75] on div "選擇日期 [DATE] 九月 2025 一 二 三 四 五 六 日 1 2 3 4 5 6 7 8 9 10 11 12 13 14 15 16 17 18 …" at bounding box center [345, 216] width 691 height 432
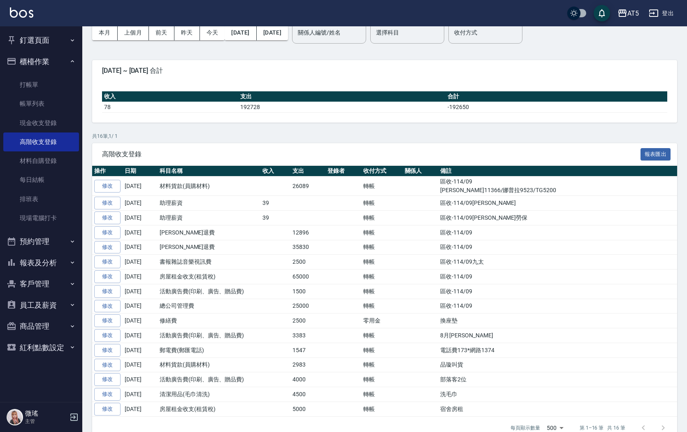
scroll to position [58, 0]
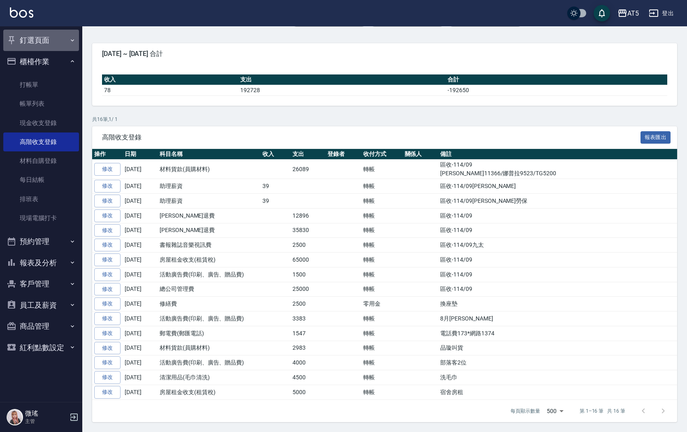
click at [20, 43] on button "釘選頁面" at bounding box center [41, 40] width 76 height 21
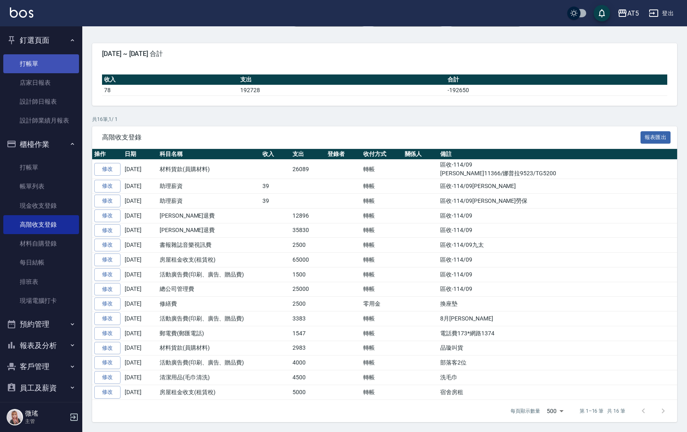
click at [29, 60] on link "打帳單" at bounding box center [41, 63] width 76 height 19
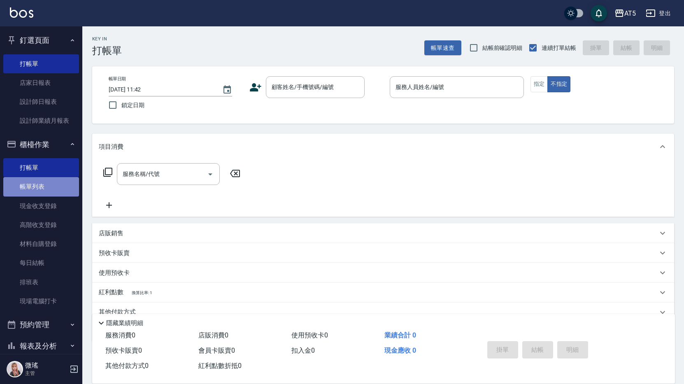
click at [51, 191] on link "帳單列表" at bounding box center [41, 186] width 76 height 19
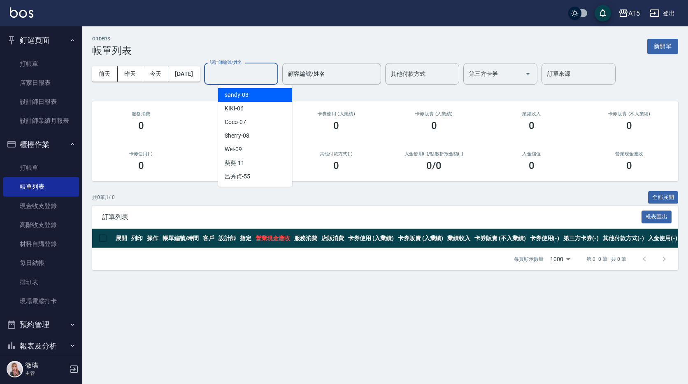
click at [228, 74] on input "設計師編號/姓名" at bounding box center [241, 74] width 67 height 14
click at [250, 113] on div "KIKI -06" at bounding box center [255, 109] width 74 height 14
type input "KIKI-06"
